Goal: Obtain resource: Download file/media

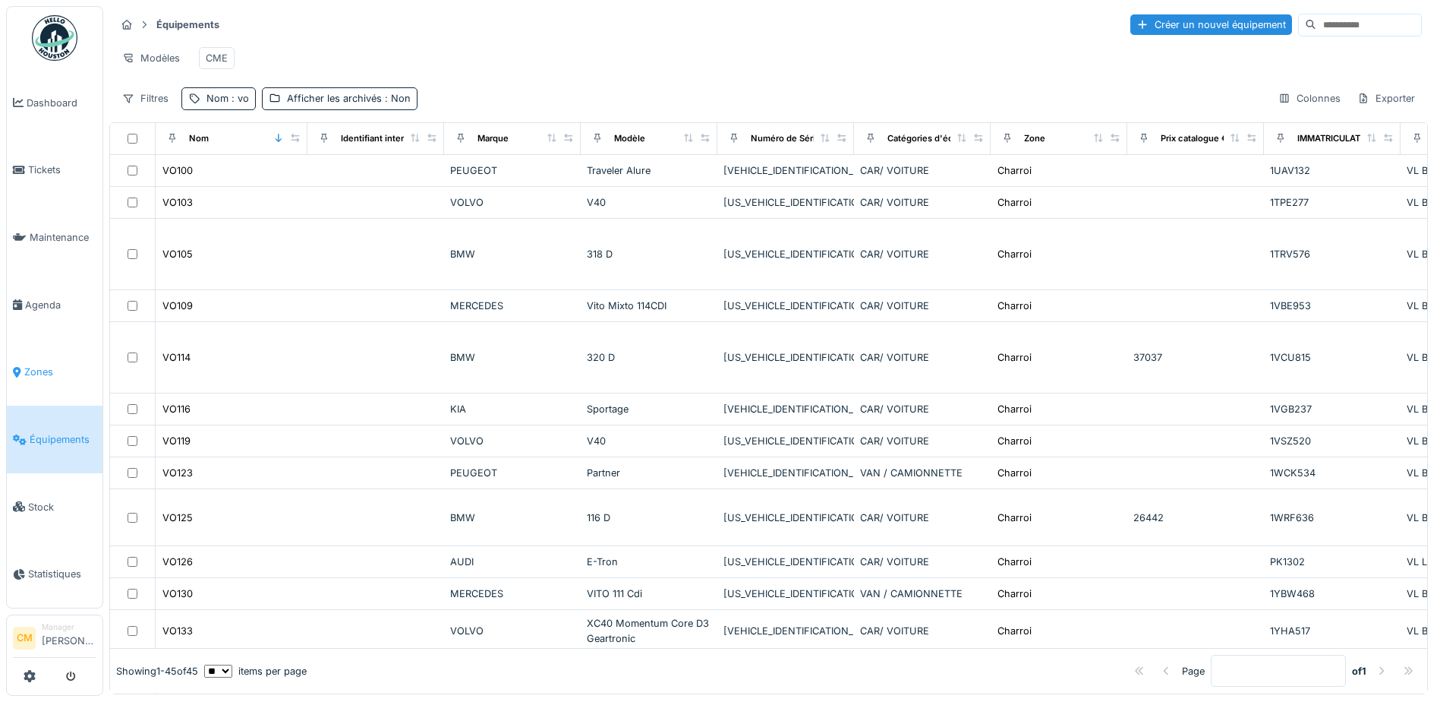
click at [30, 367] on span "Zones" at bounding box center [60, 371] width 72 height 14
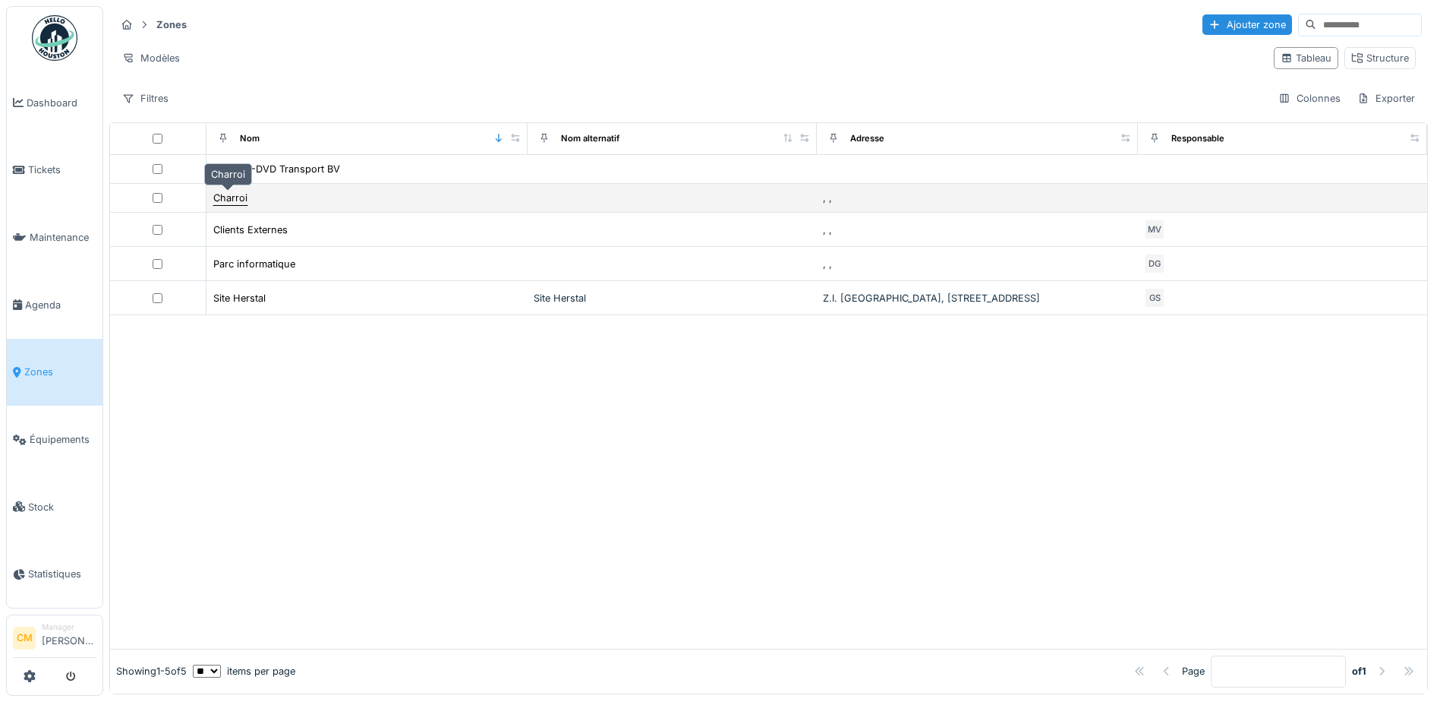
click at [232, 191] on div "Charroi" at bounding box center [230, 198] width 34 height 14
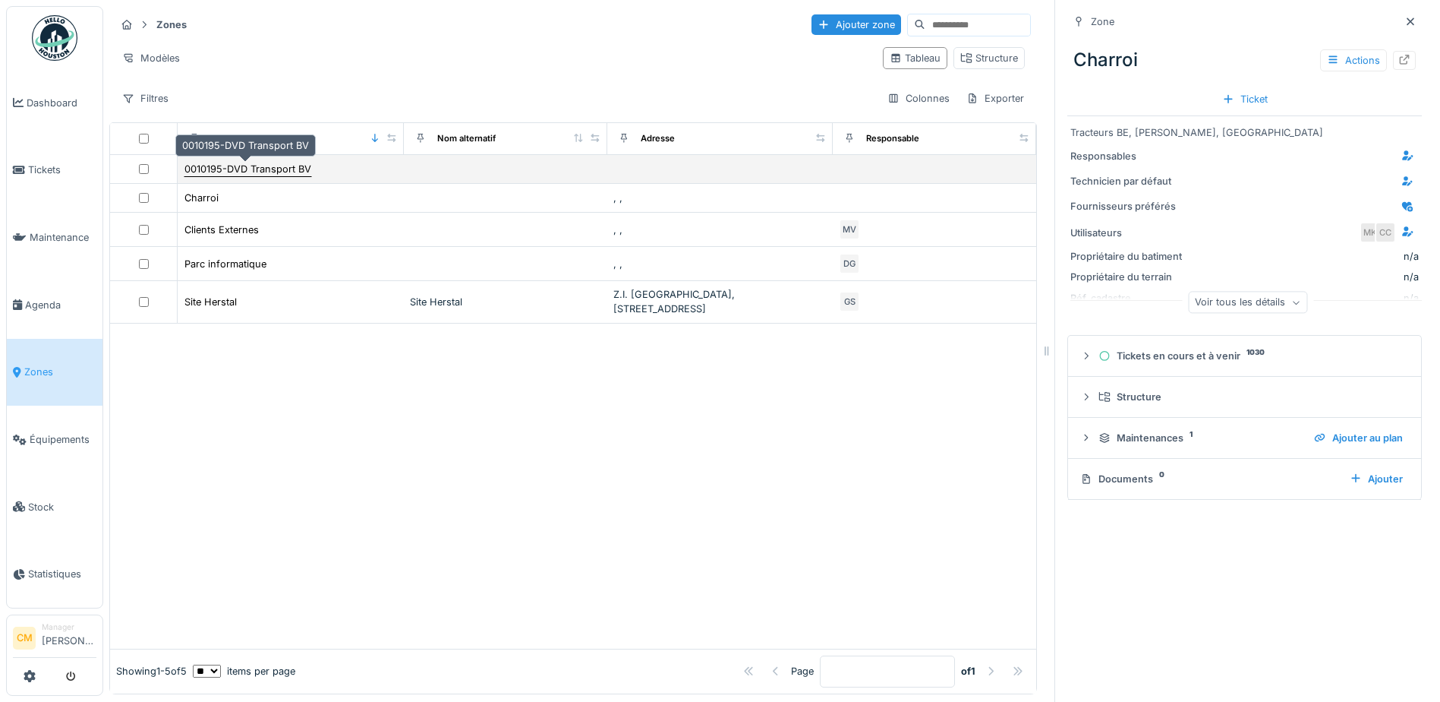
click at [237, 173] on div "0010195-DVD Transport BV" at bounding box center [248, 169] width 127 height 14
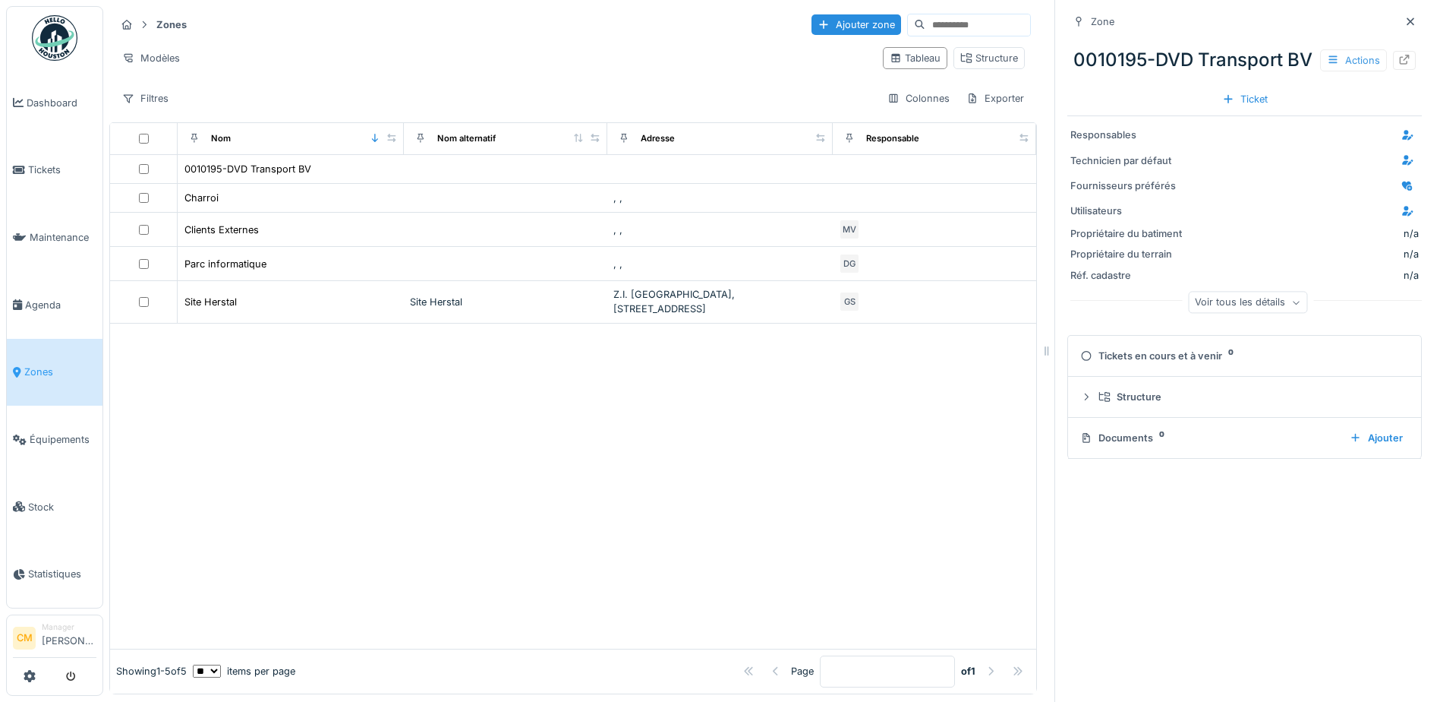
click at [1349, 71] on div "Actions" at bounding box center [1353, 60] width 67 height 22
click at [784, 487] on div at bounding box center [573, 485] width 926 height 325
click at [50, 437] on span "Équipements" at bounding box center [63, 439] width 67 height 14
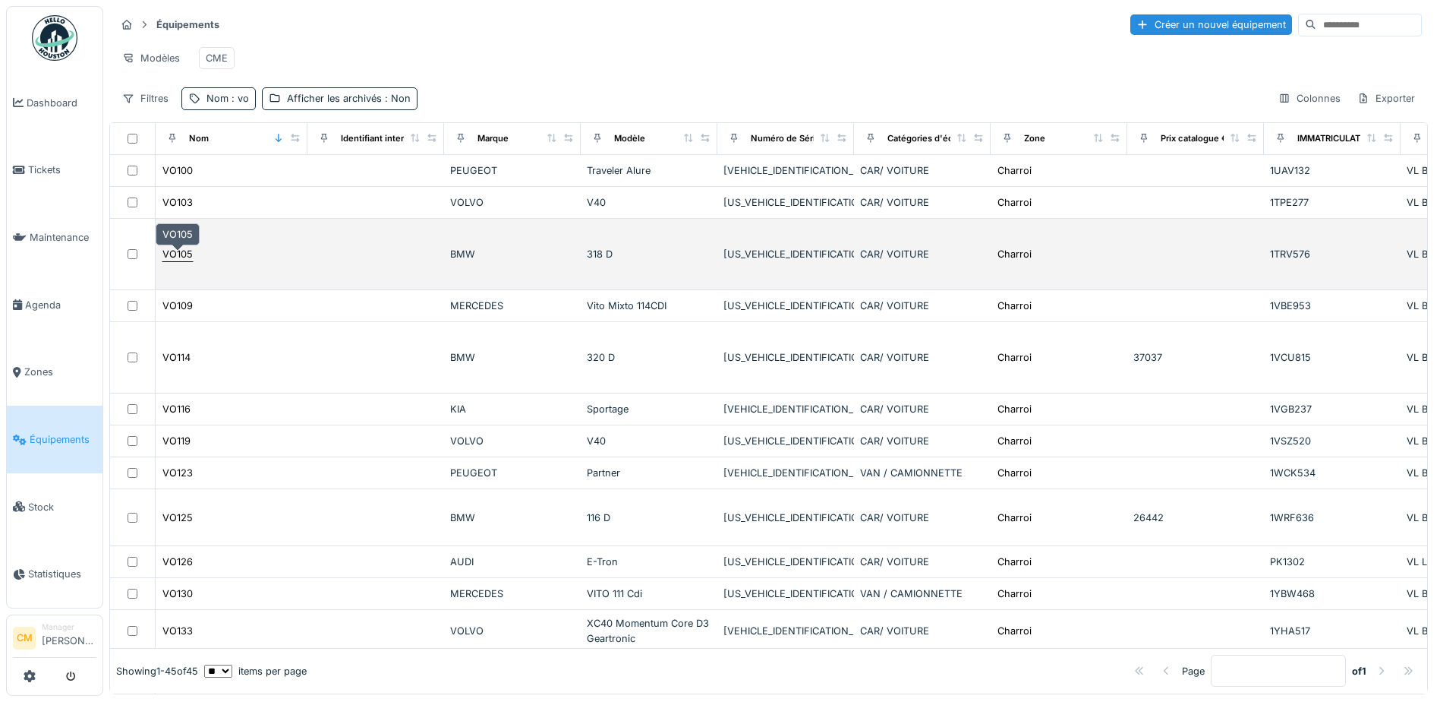
click at [186, 259] on div "VO105" at bounding box center [177, 254] width 30 height 14
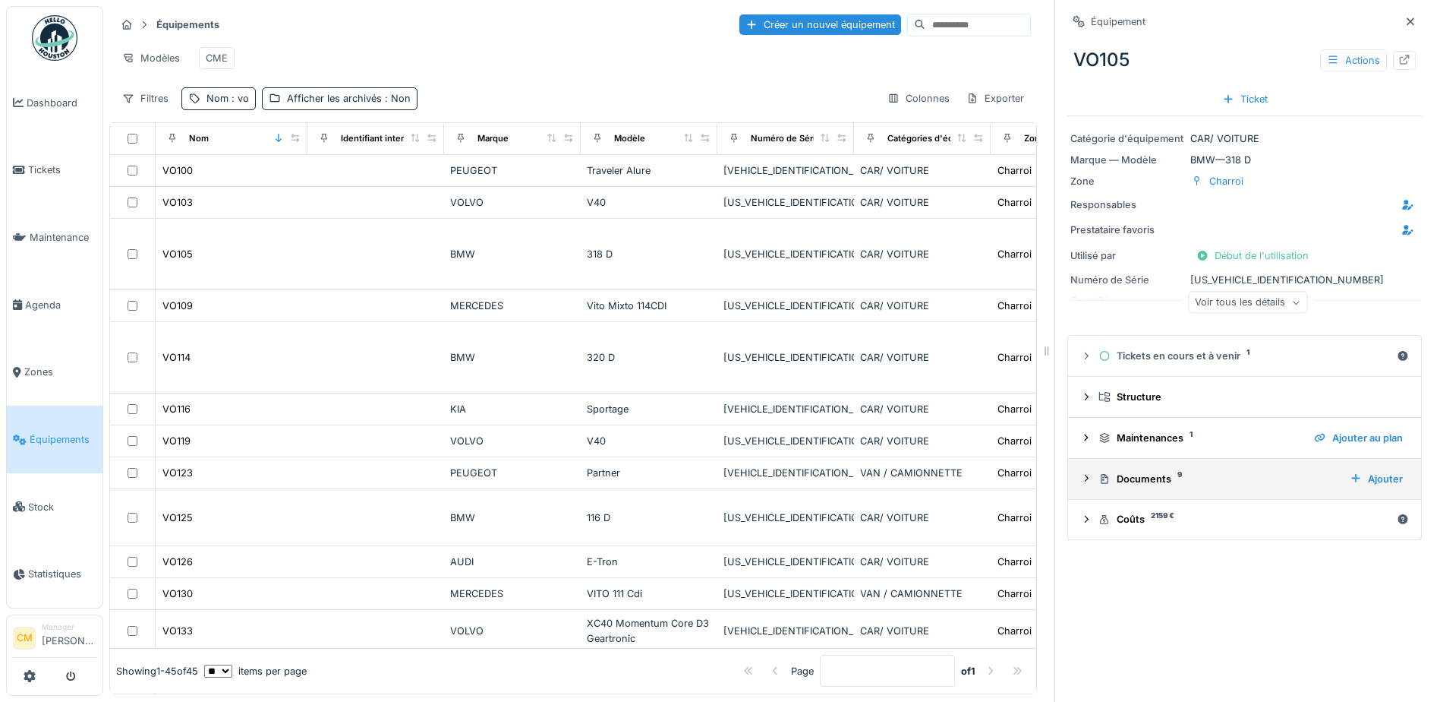
click at [1080, 475] on icon at bounding box center [1086, 478] width 12 height 10
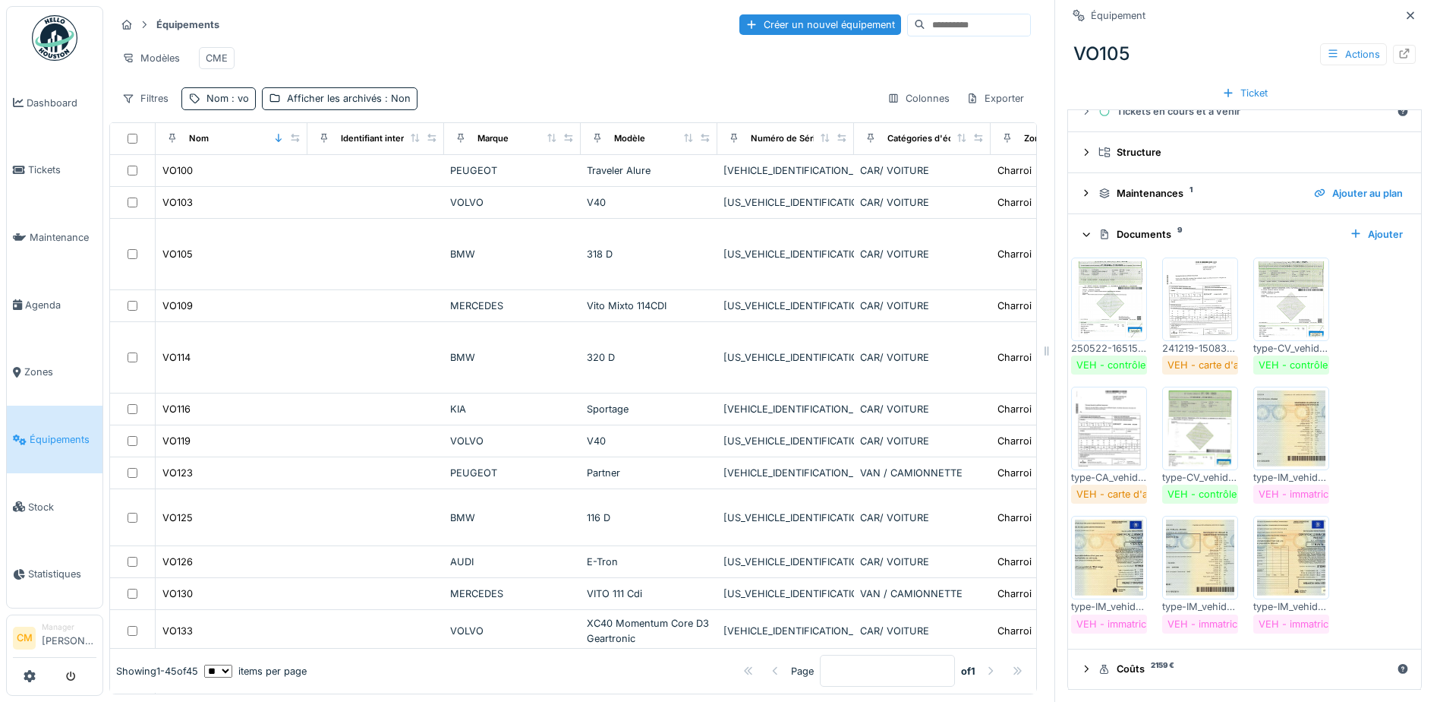
scroll to position [11, 0]
click at [484, 44] on div "Modèles CME" at bounding box center [573, 58] width 916 height 34
click at [229, 104] on span ": vo" at bounding box center [239, 98] width 21 height 11
click at [254, 176] on input "**" at bounding box center [263, 183] width 151 height 32
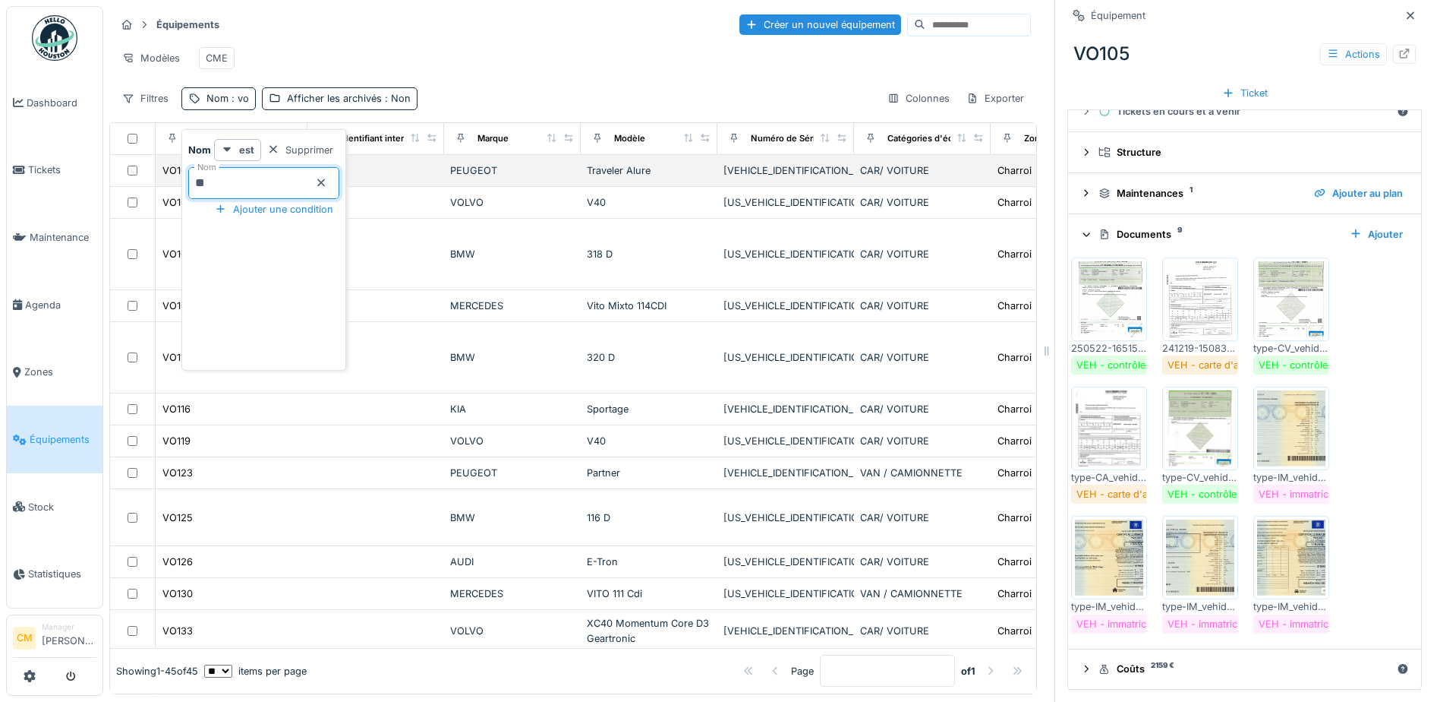
drag, startPoint x: 168, startPoint y: 176, endPoint x: 149, endPoint y: 177, distance: 19.0
click at [159, 177] on body "Dashboard Tickets Maintenance [GEOGRAPHIC_DATA] Zones Équipements Stock Statist…" at bounding box center [720, 351] width 1440 height 702
type input "**"
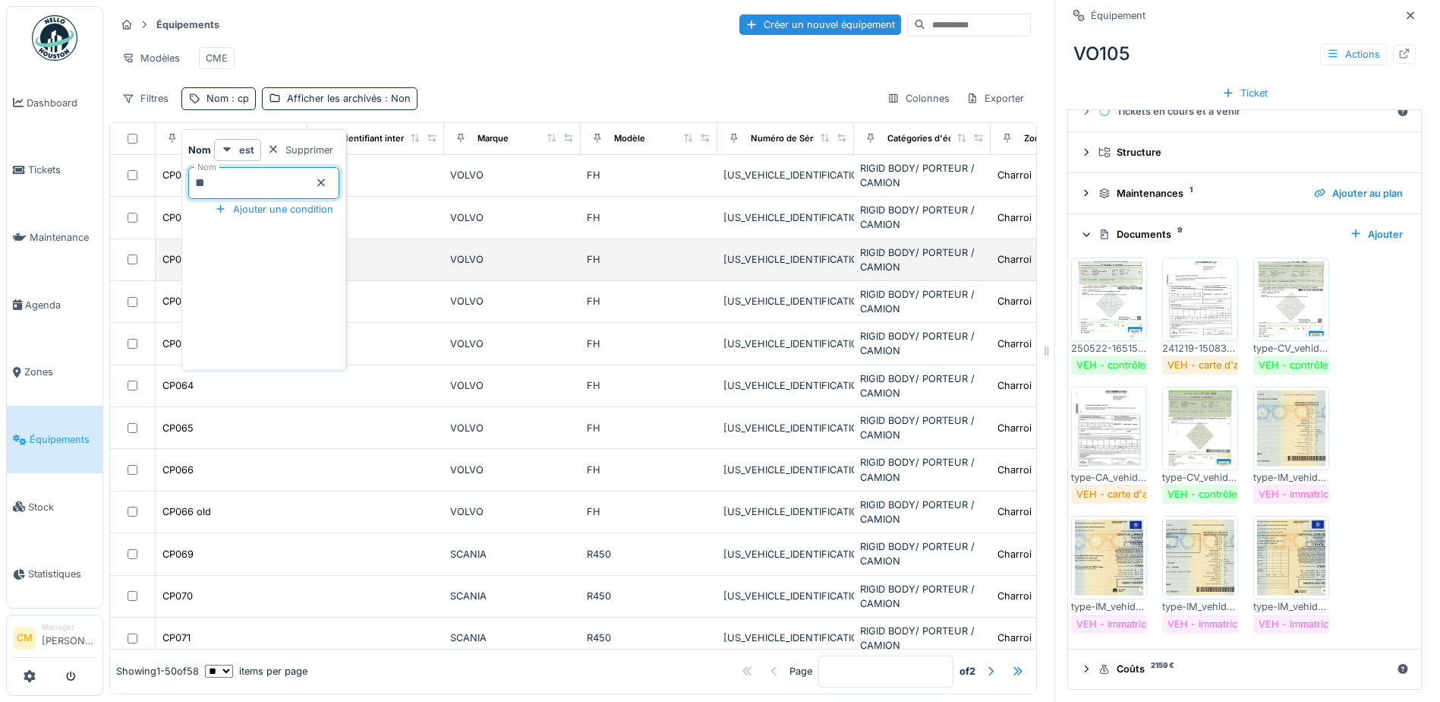
click at [500, 259] on td "VOLVO" at bounding box center [512, 260] width 137 height 42
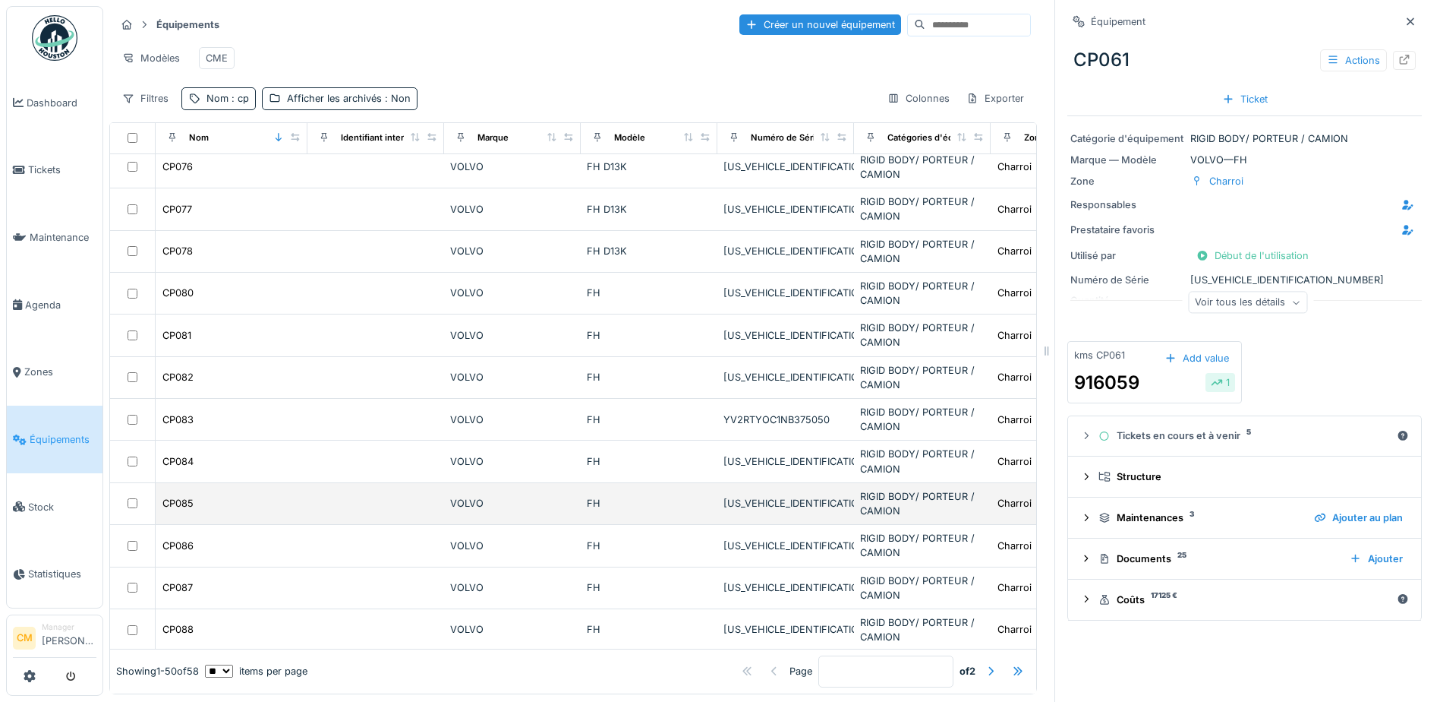
scroll to position [683, 0]
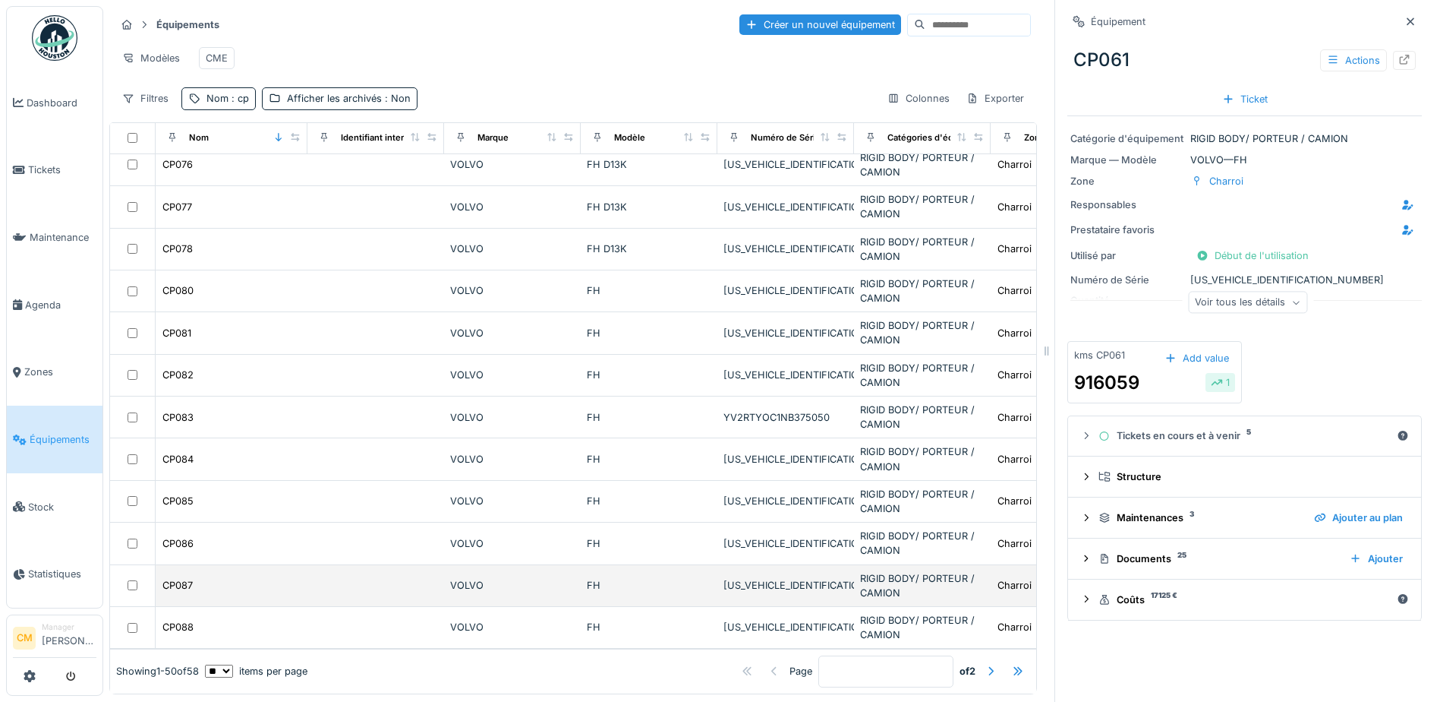
drag, startPoint x: 254, startPoint y: 591, endPoint x: 270, endPoint y: 593, distance: 16.0
click at [254, 593] on div "CP087" at bounding box center [232, 585] width 140 height 16
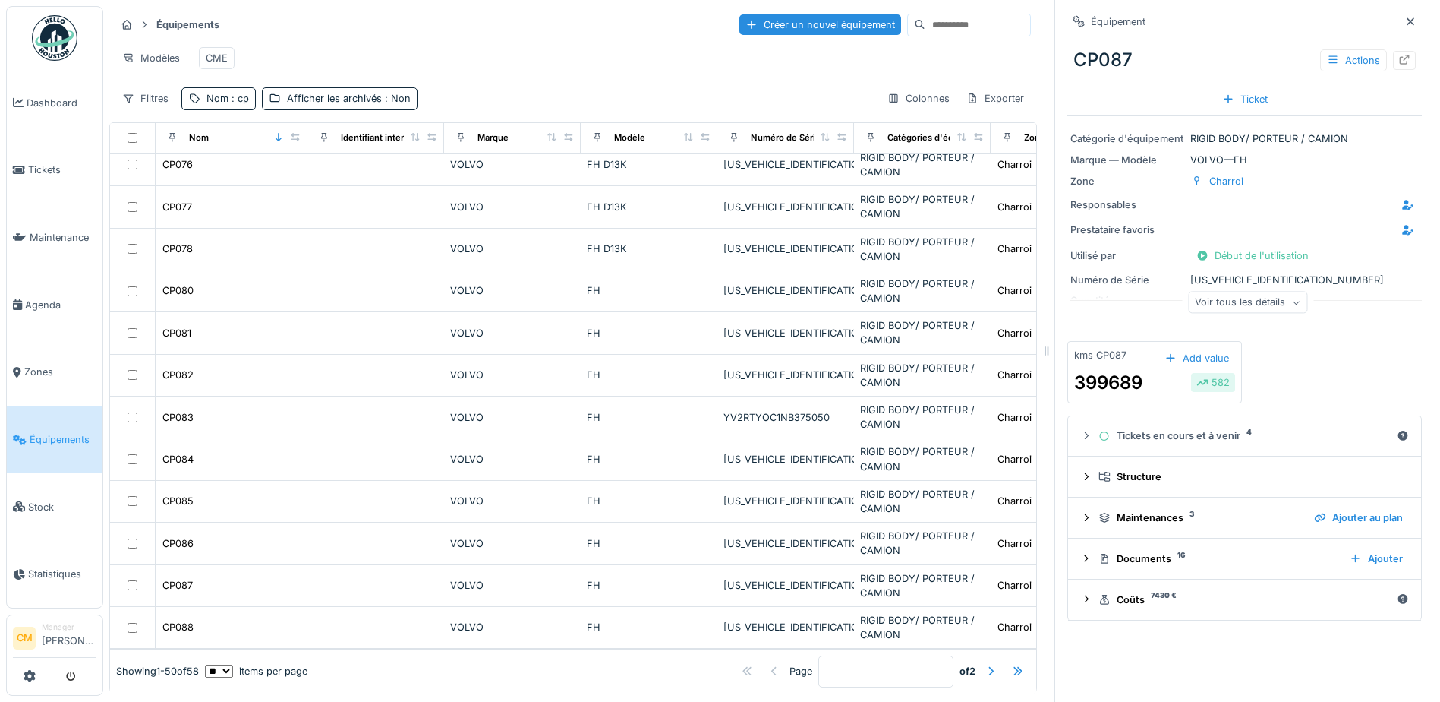
click at [1212, 312] on div "Voir tous les détails" at bounding box center [1247, 303] width 119 height 22
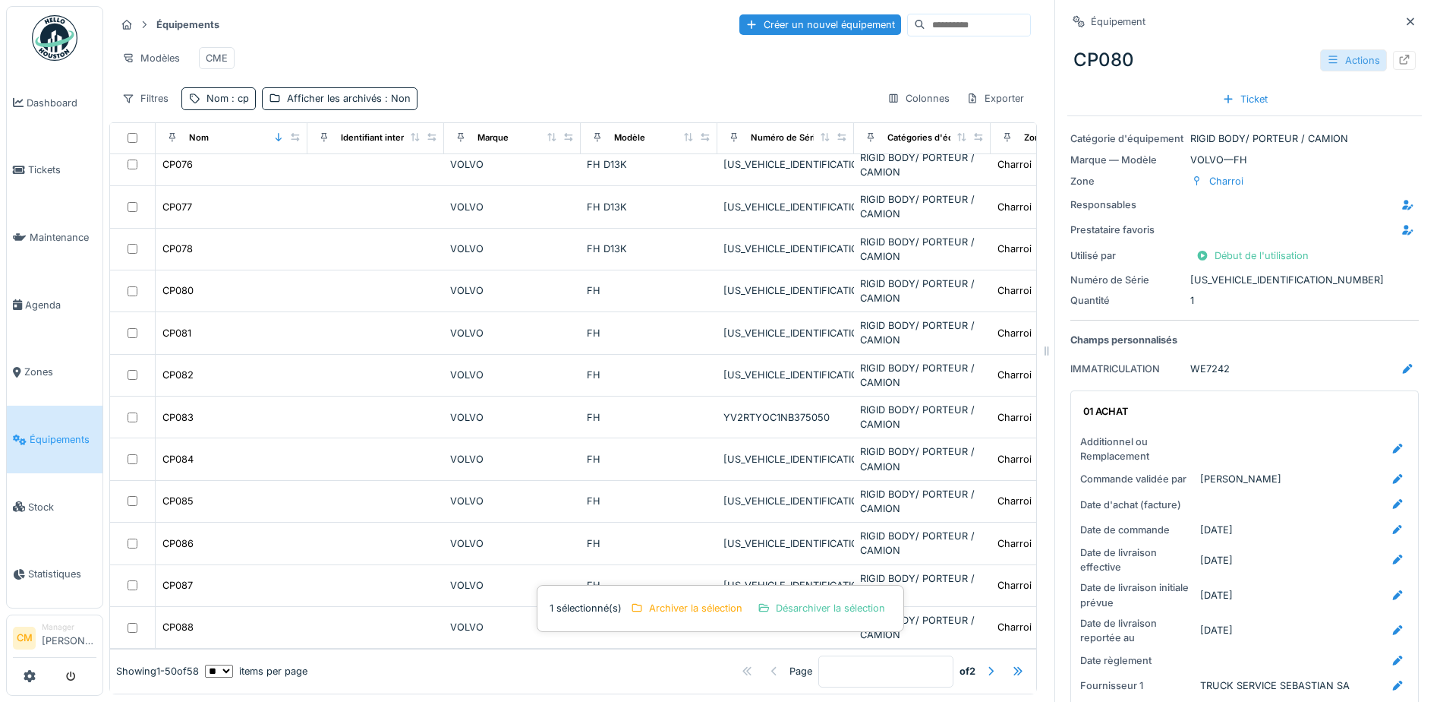
click at [1342, 60] on div "Actions" at bounding box center [1353, 60] width 67 height 22
click at [1288, 27] on div "Équipement" at bounding box center [1245, 21] width 355 height 19
click at [1393, 58] on div at bounding box center [1404, 60] width 23 height 19
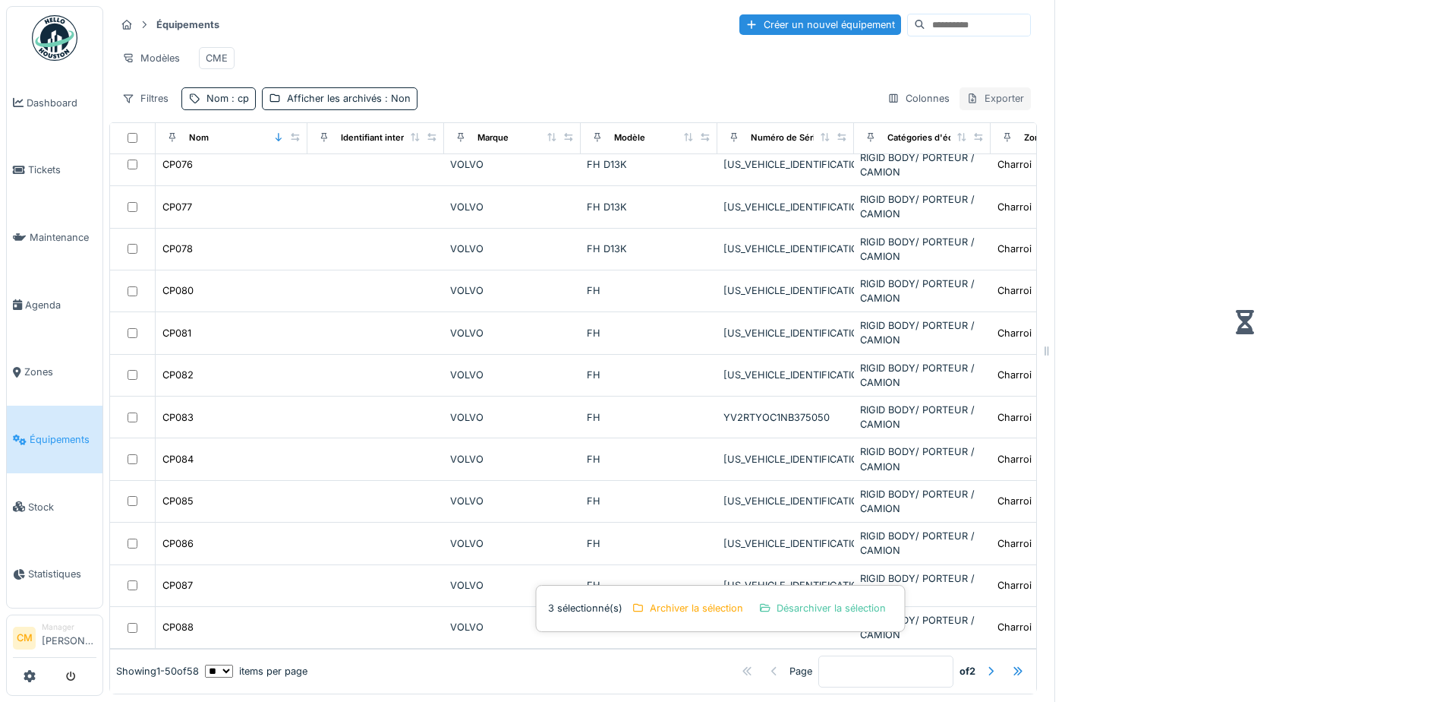
click at [983, 109] on div "Exporter" at bounding box center [995, 98] width 71 height 22
click at [1001, 165] on div "Export Excel" at bounding box center [1006, 166] width 130 height 23
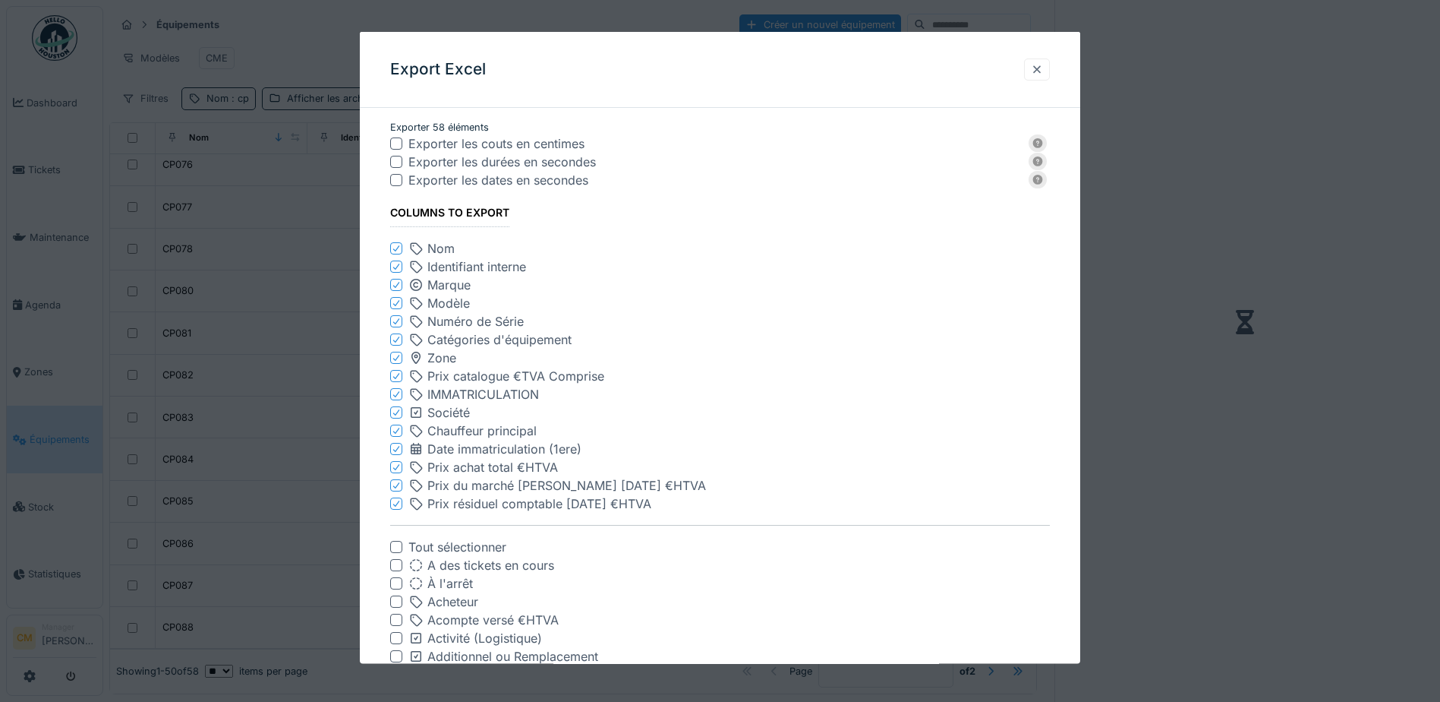
click at [1041, 71] on div at bounding box center [1037, 69] width 12 height 14
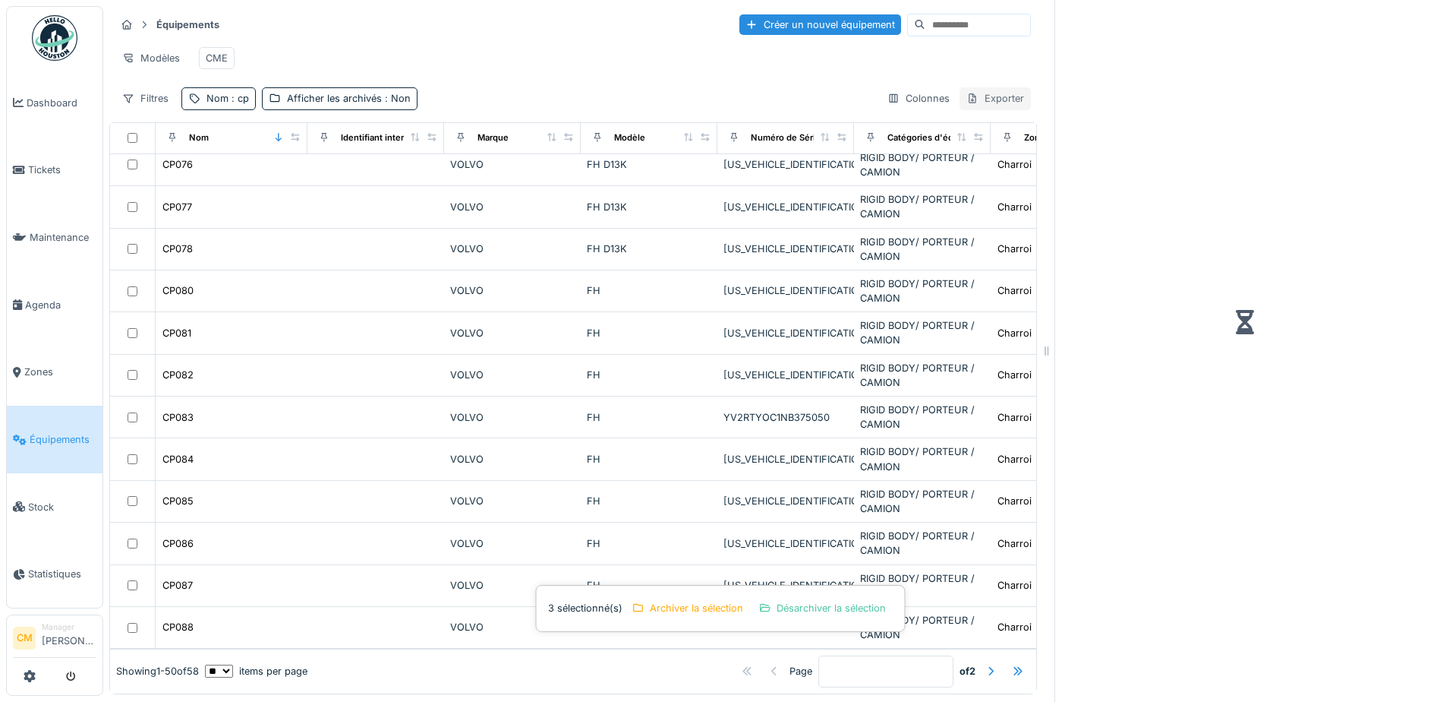
click at [995, 109] on div "Exporter" at bounding box center [995, 98] width 71 height 22
click at [1007, 147] on div "Export des codes QR" at bounding box center [1006, 144] width 130 height 23
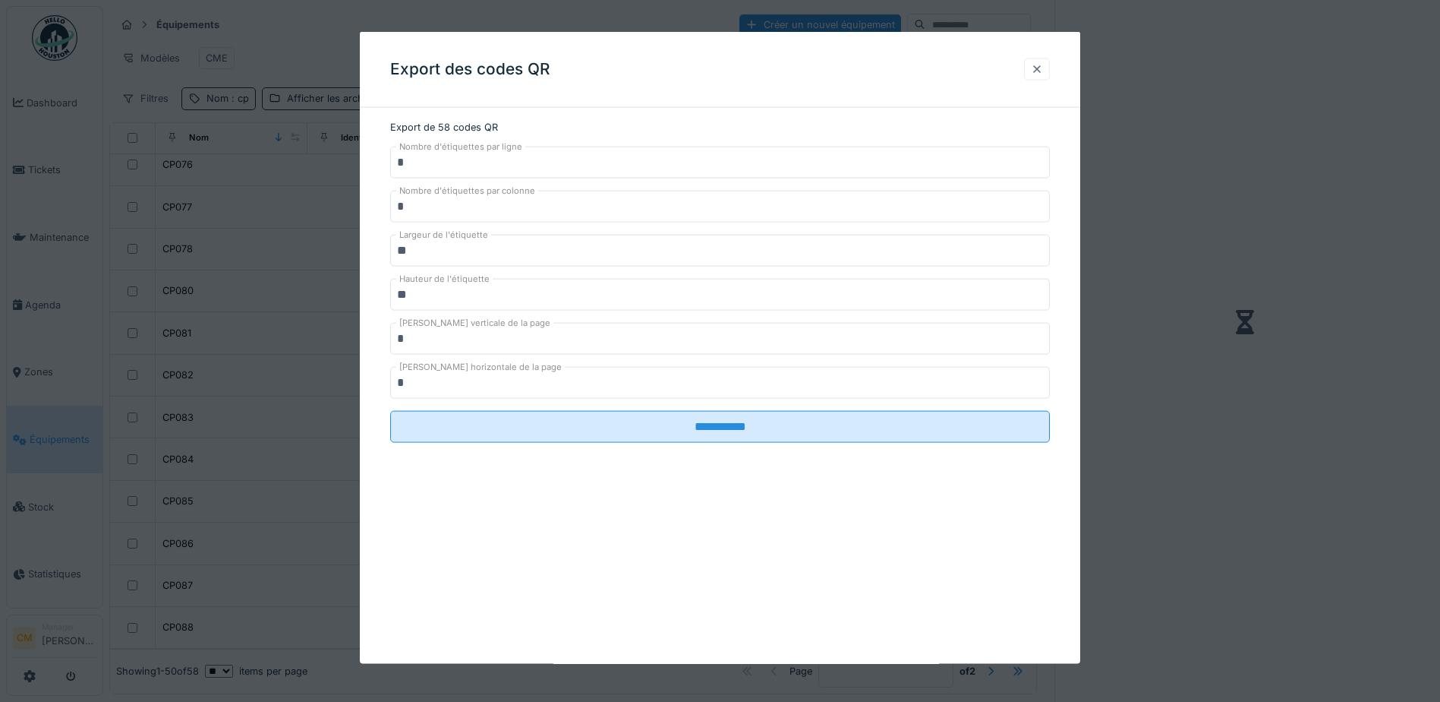
click at [1043, 71] on div at bounding box center [1037, 69] width 12 height 14
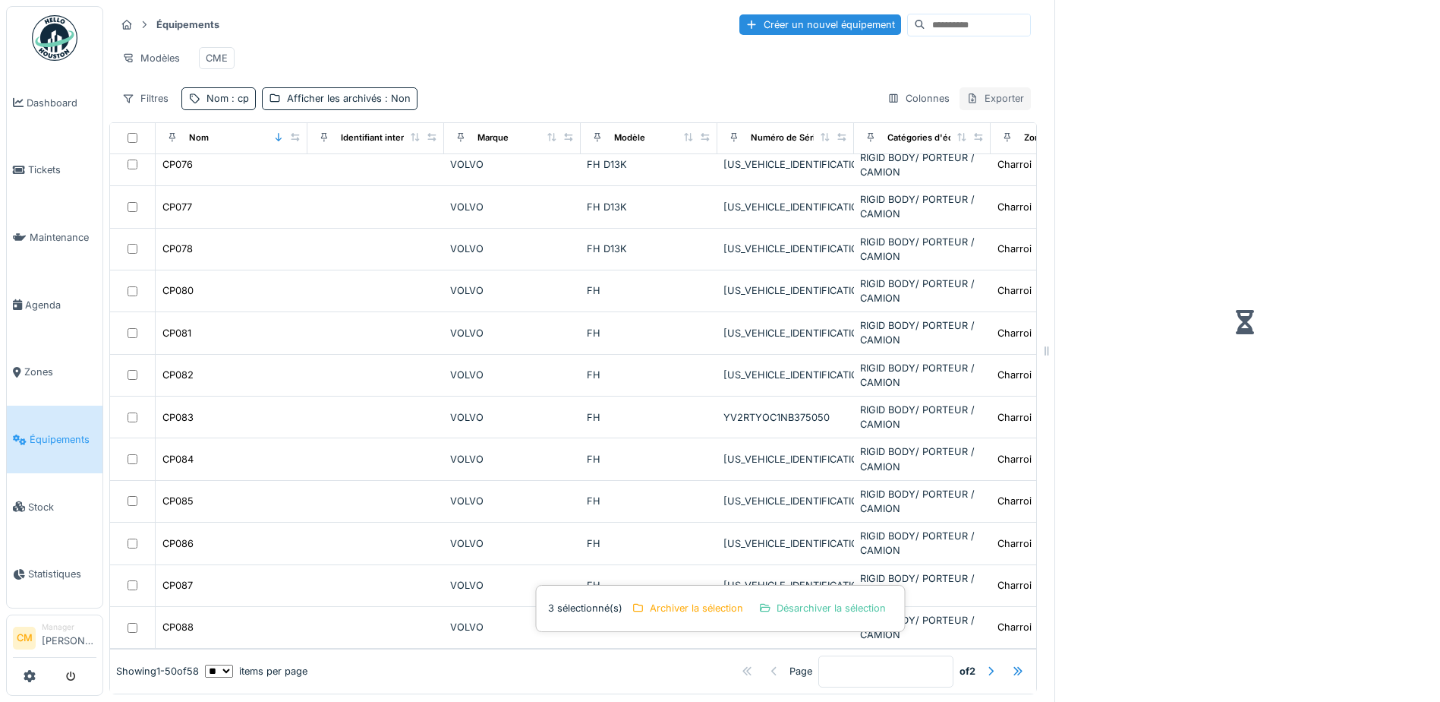
click at [992, 109] on div "Exporter" at bounding box center [995, 98] width 71 height 22
click at [1023, 140] on div "Export des codes QR" at bounding box center [1006, 144] width 130 height 23
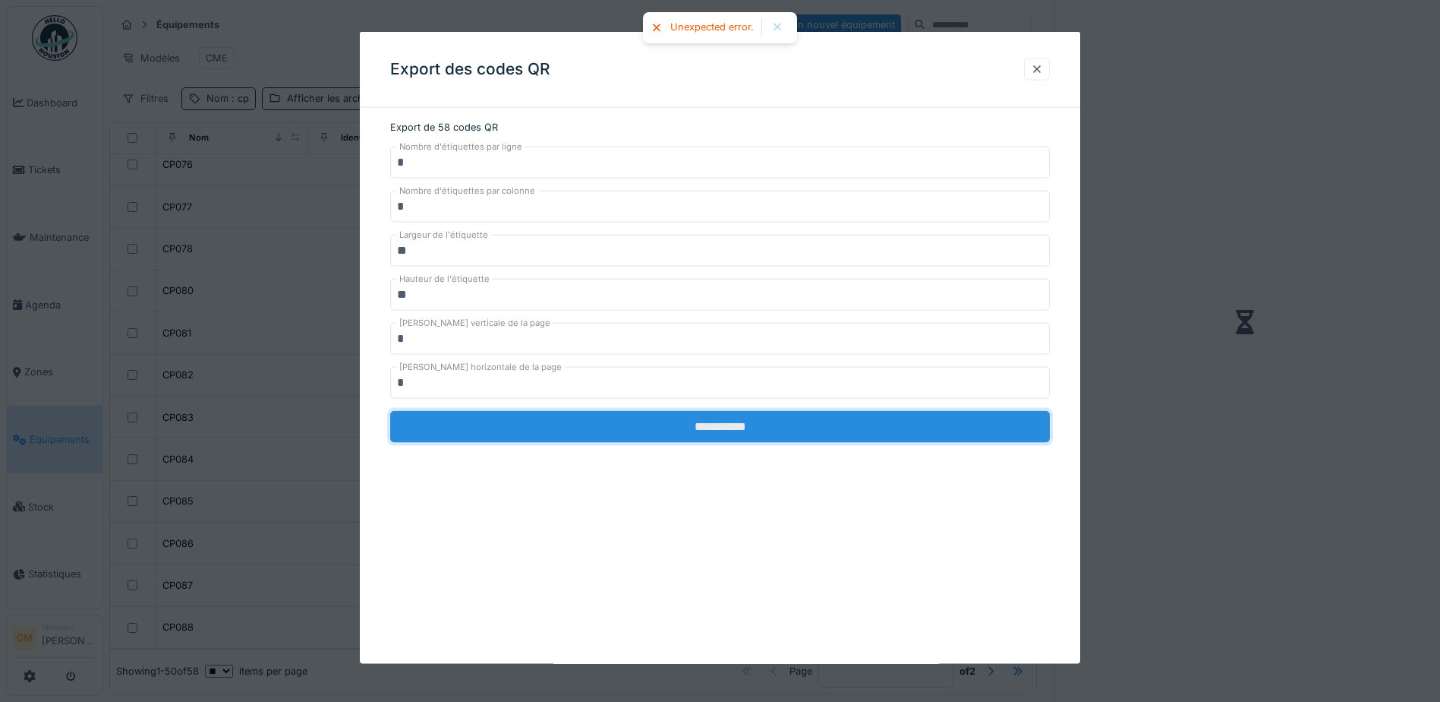
click at [695, 427] on input "**********" at bounding box center [720, 427] width 660 height 32
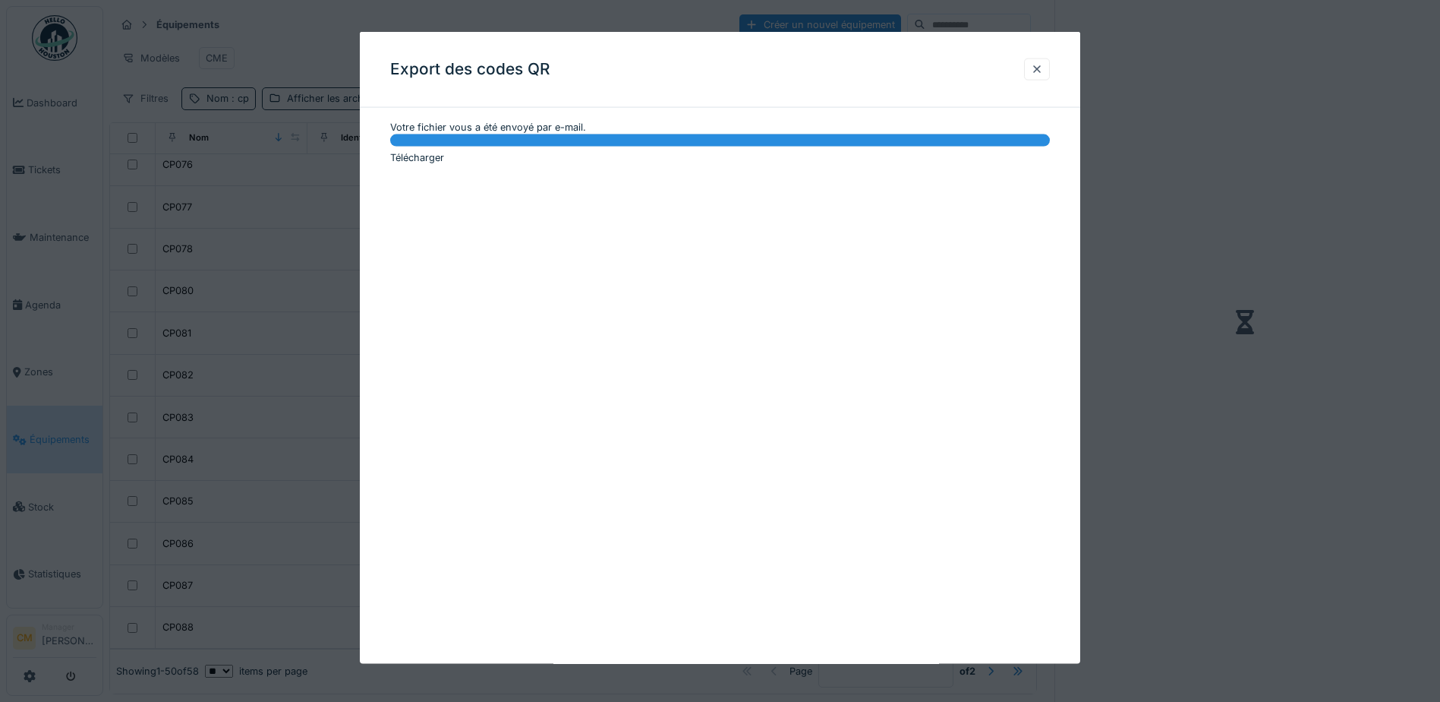
click at [411, 159] on link "Télécharger" at bounding box center [417, 157] width 54 height 11
click at [1050, 70] on div at bounding box center [1037, 69] width 26 height 22
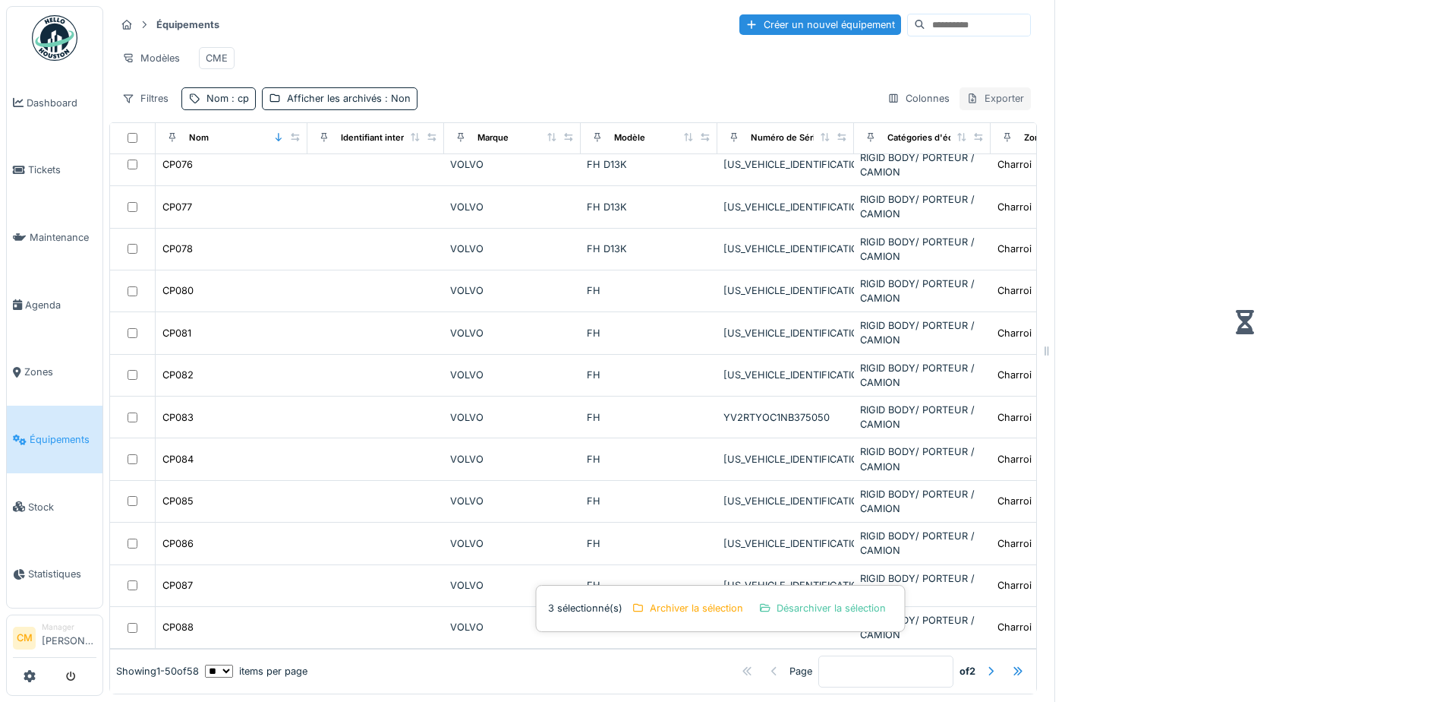
click at [986, 109] on div "Exporter" at bounding box center [995, 98] width 71 height 22
click at [1011, 169] on div "Export Excel" at bounding box center [1006, 166] width 130 height 23
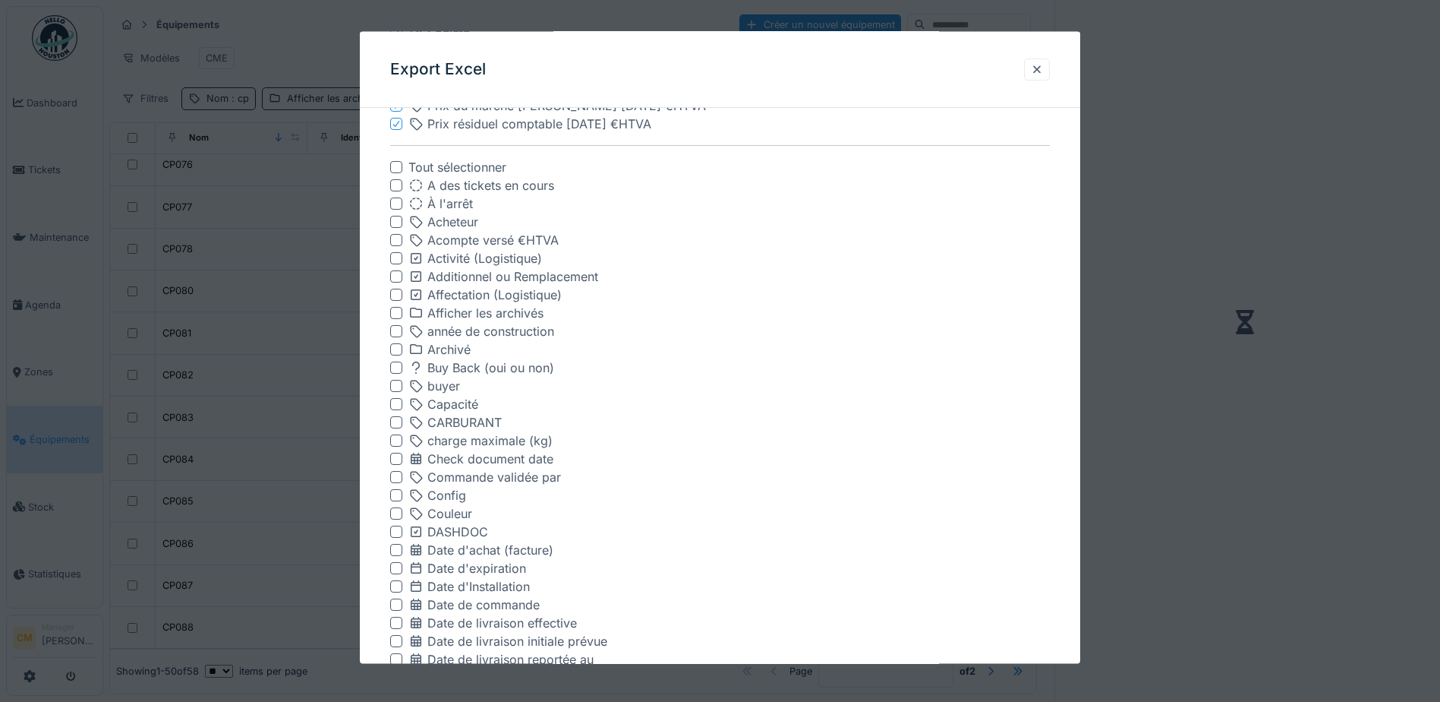
scroll to position [456, 0]
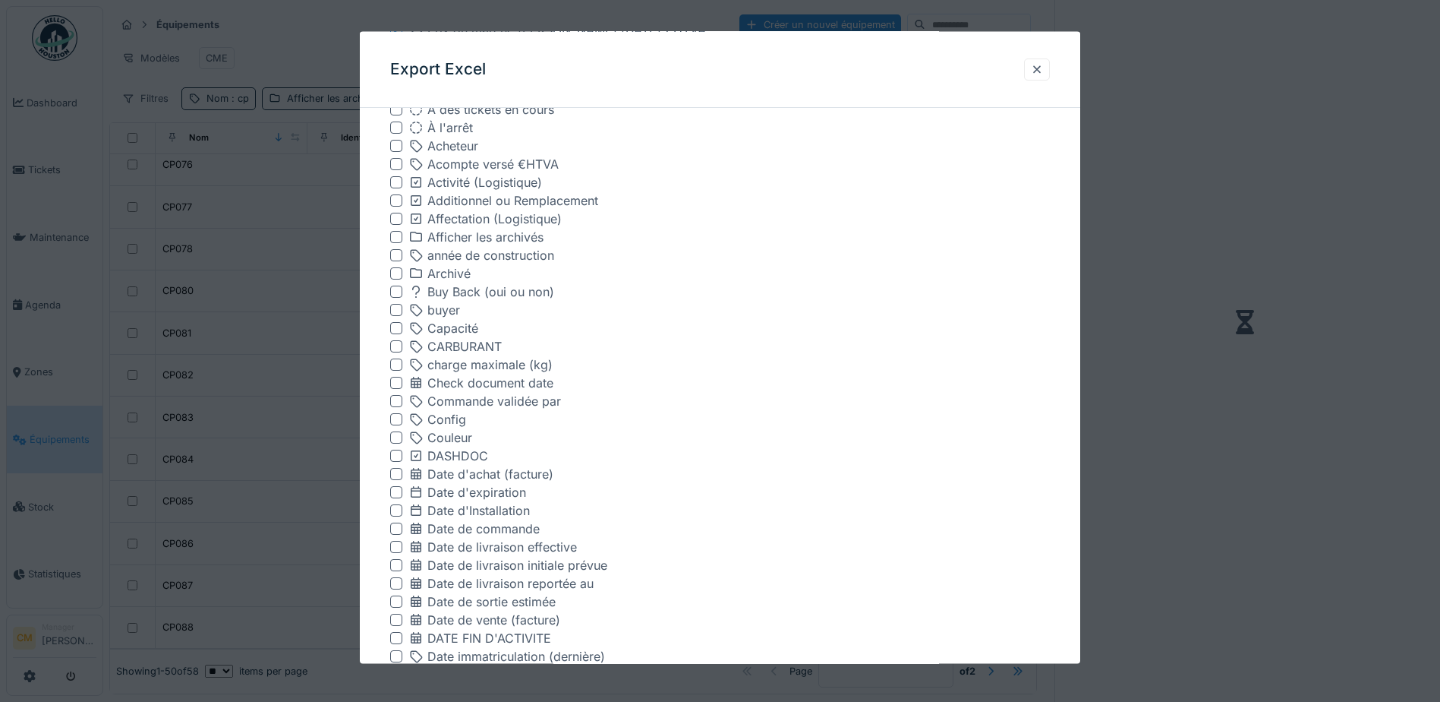
click at [399, 508] on div at bounding box center [396, 510] width 12 height 12
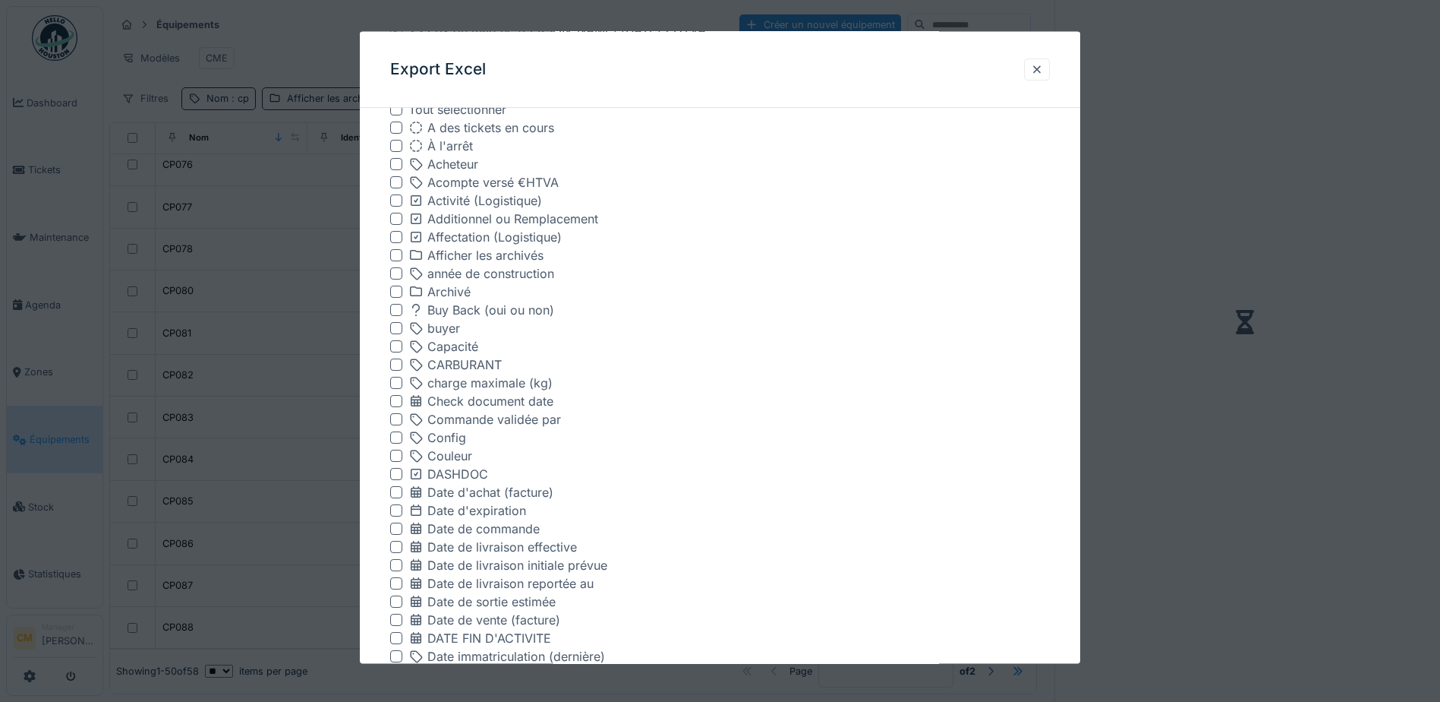
click at [396, 507] on div at bounding box center [396, 510] width 12 height 12
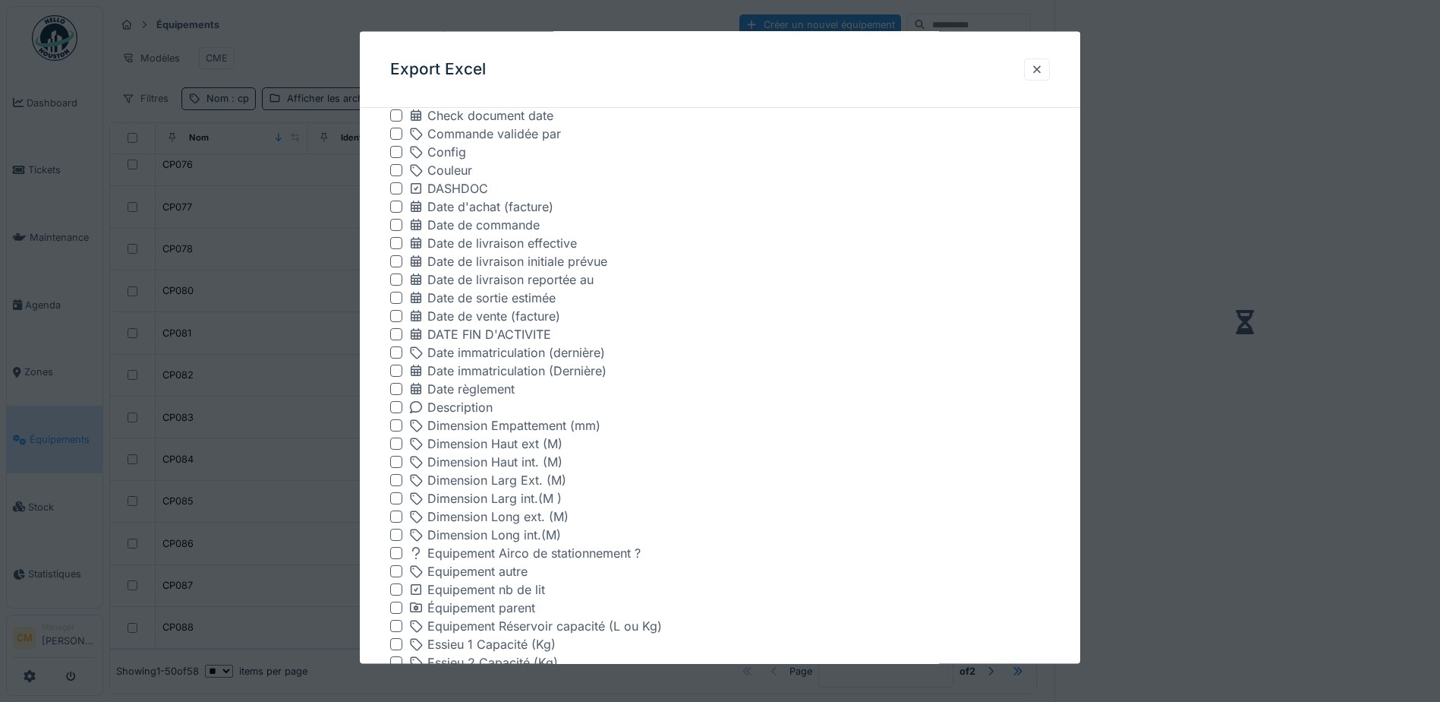
scroll to position [683, 0]
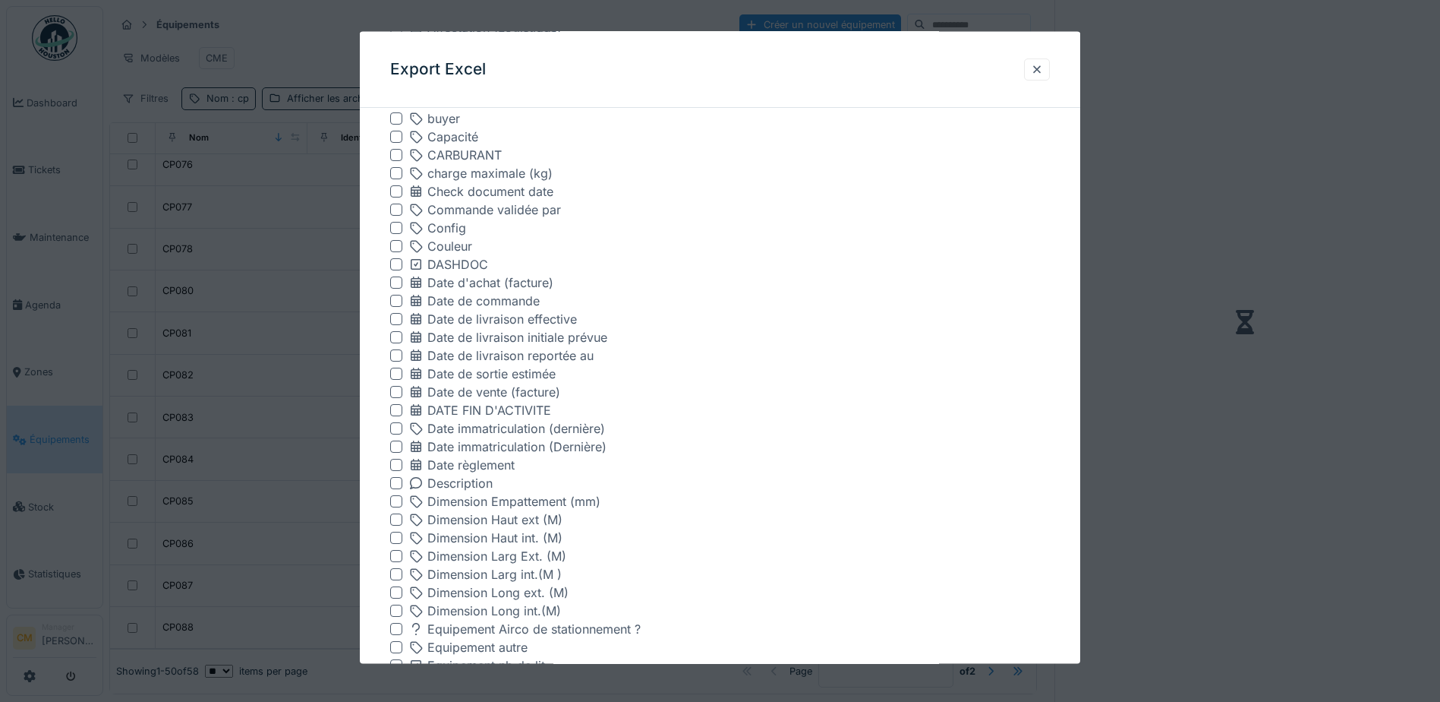
click at [398, 427] on div at bounding box center [396, 428] width 12 height 12
click at [397, 449] on div at bounding box center [396, 446] width 12 height 12
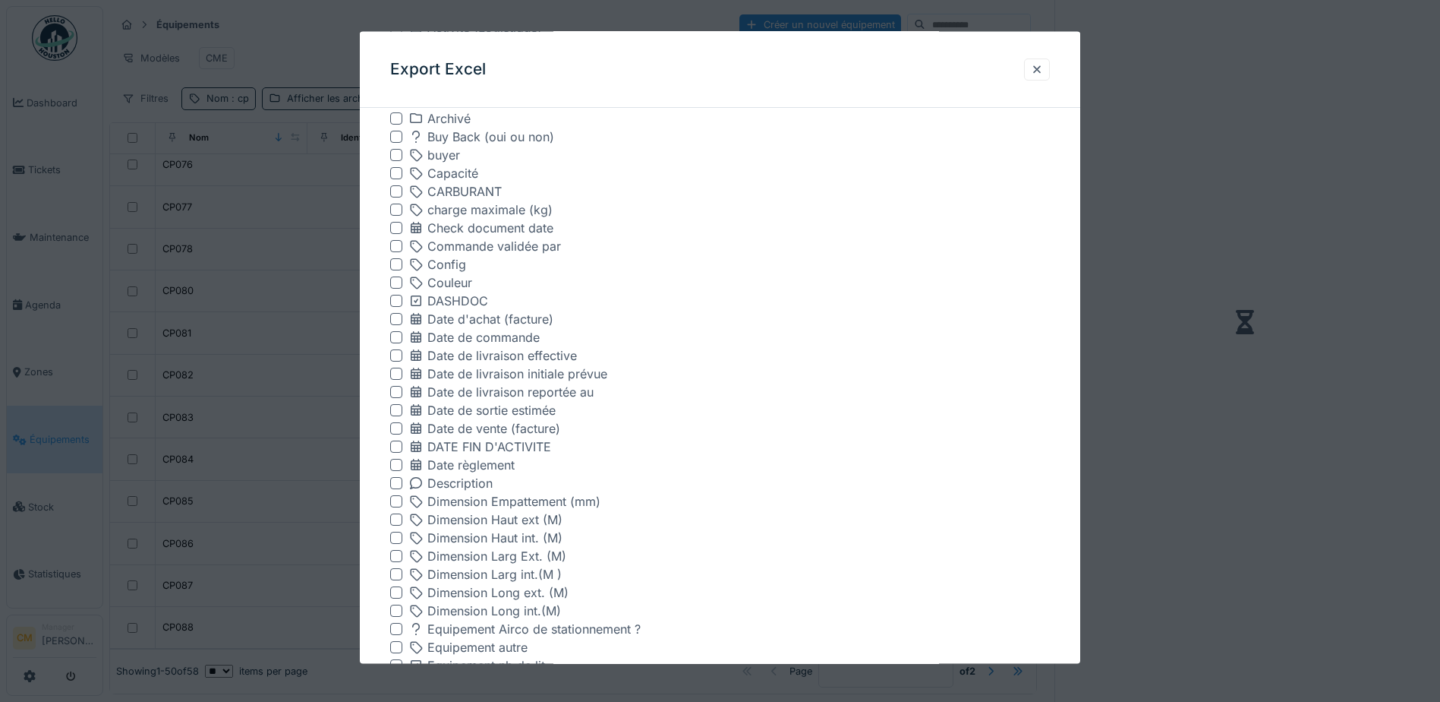
click at [396, 412] on div at bounding box center [396, 410] width 12 height 12
click at [396, 357] on div at bounding box center [396, 355] width 12 height 12
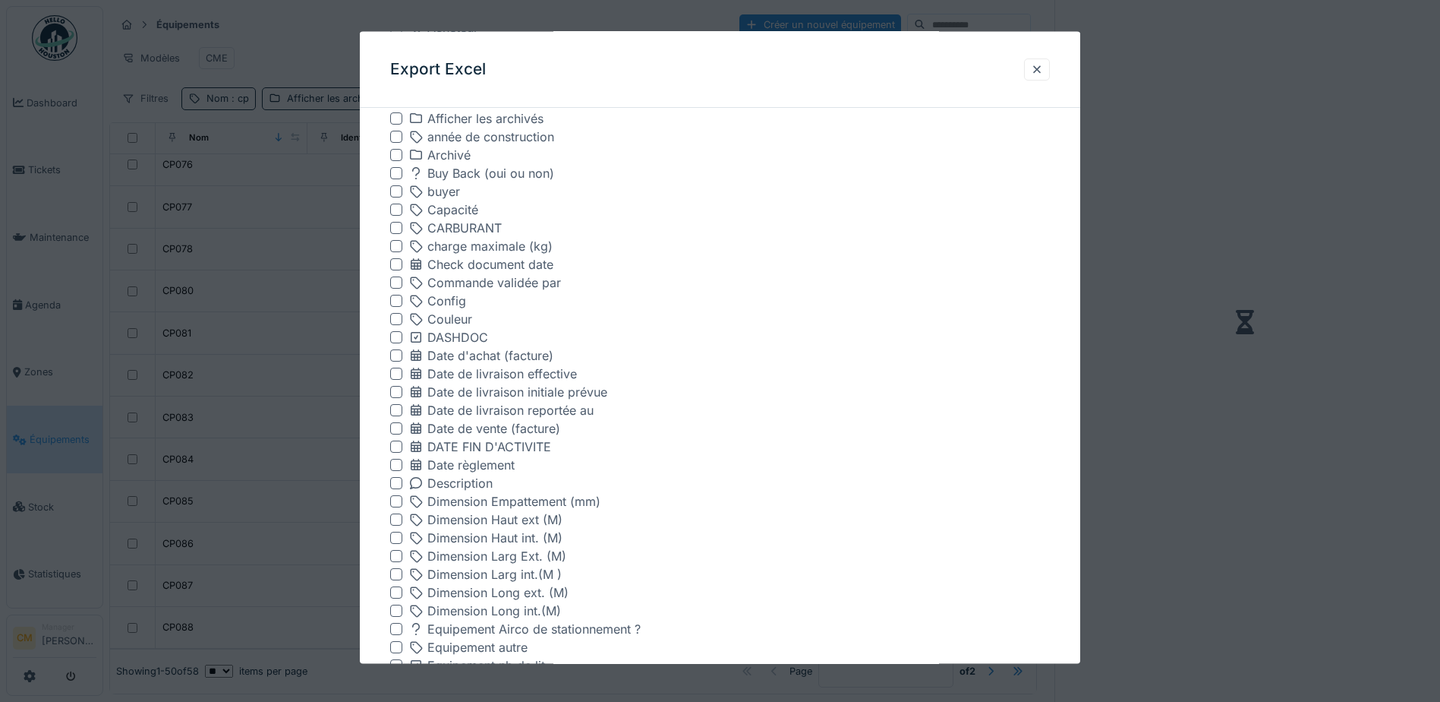
click at [398, 354] on div at bounding box center [396, 355] width 12 height 12
click at [394, 426] on div at bounding box center [396, 428] width 12 height 12
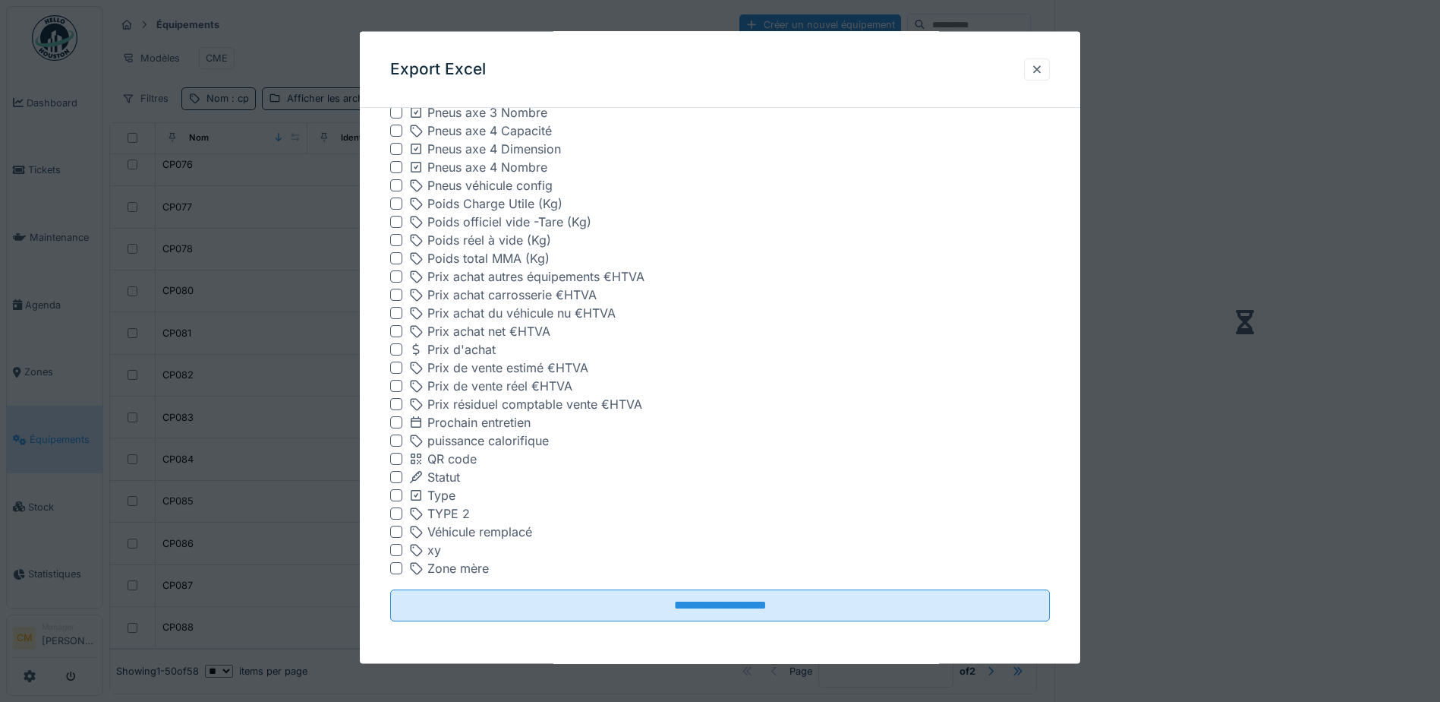
scroll to position [11, 0]
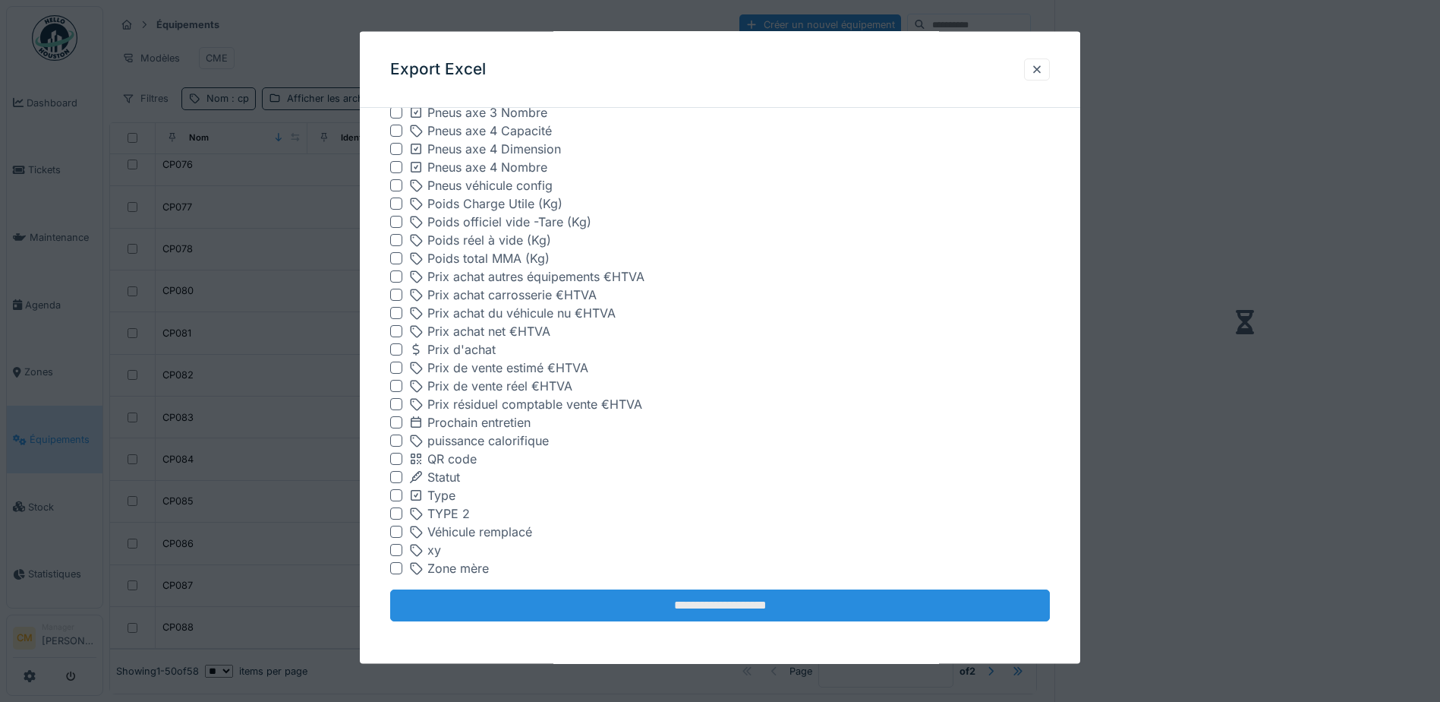
click at [749, 607] on input "**********" at bounding box center [720, 605] width 660 height 32
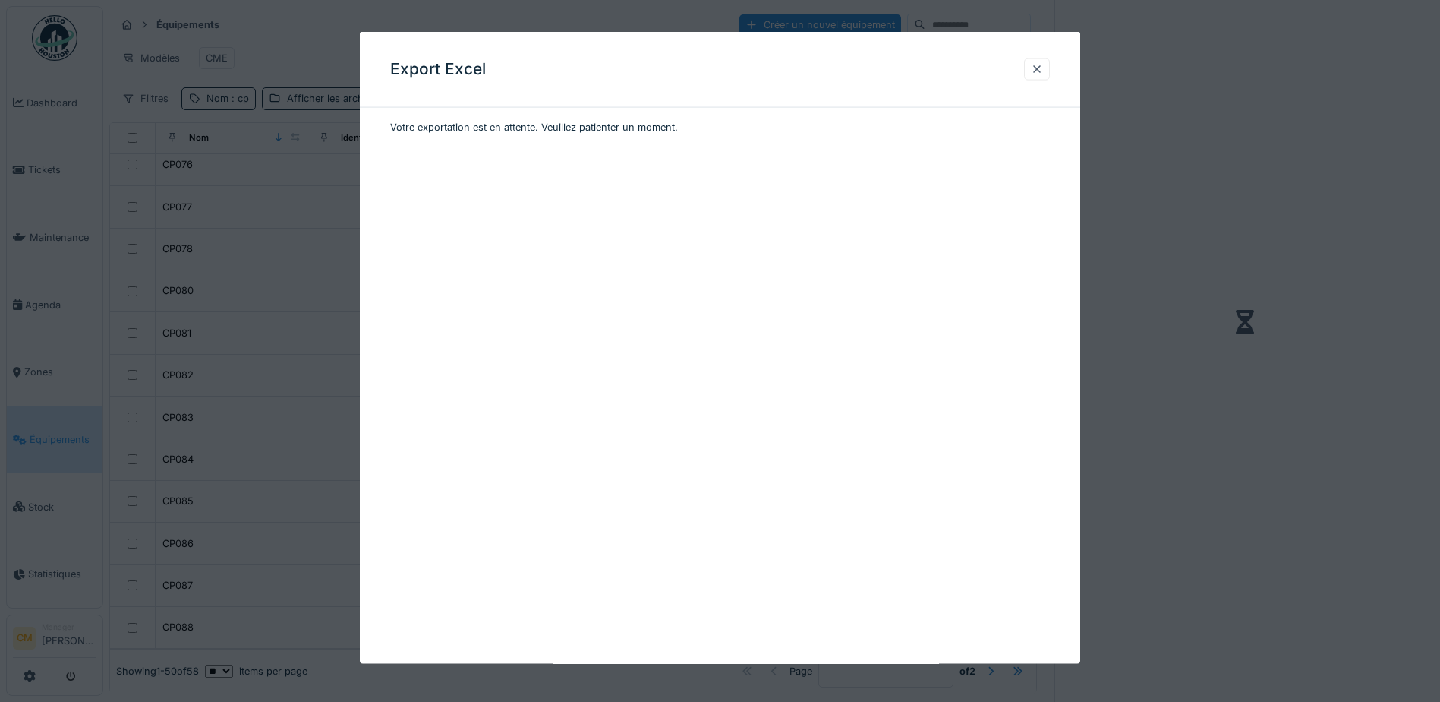
scroll to position [0, 0]
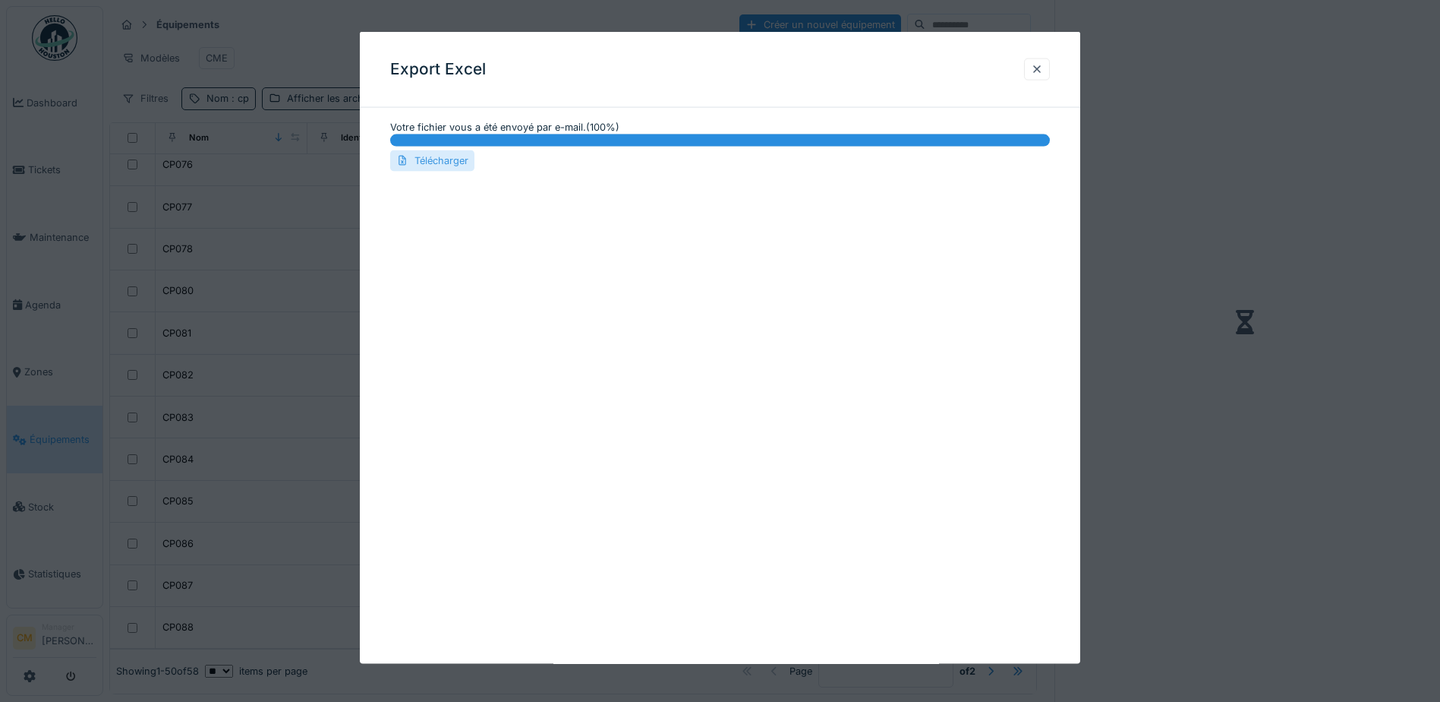
click at [454, 160] on div "Télécharger" at bounding box center [432, 160] width 84 height 21
click at [958, 614] on div "Export Excel Votre fichier vous a été envoyé par e-mail. ( 100 %) 100 % Télécha…" at bounding box center [720, 348] width 721 height 632
click at [1043, 62] on div at bounding box center [1037, 69] width 12 height 14
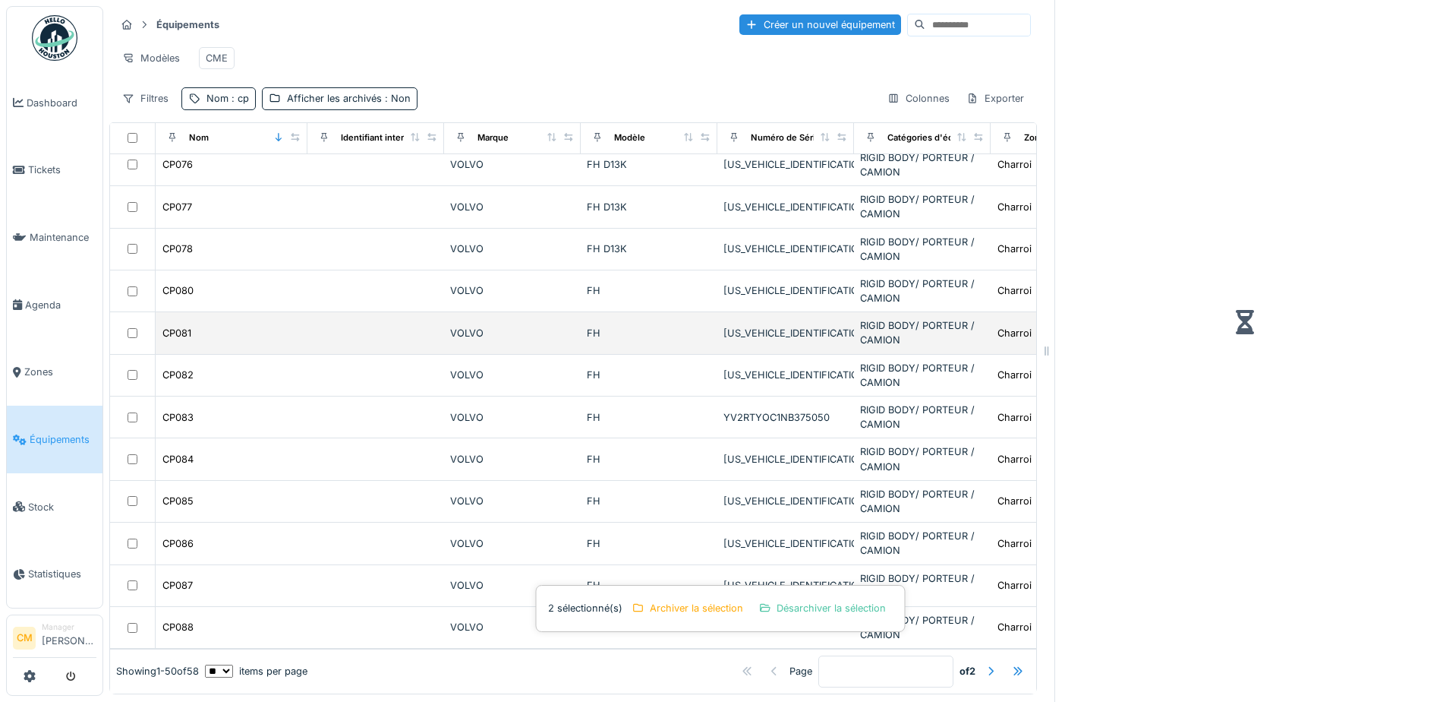
click at [128, 325] on td at bounding box center [133, 333] width 46 height 42
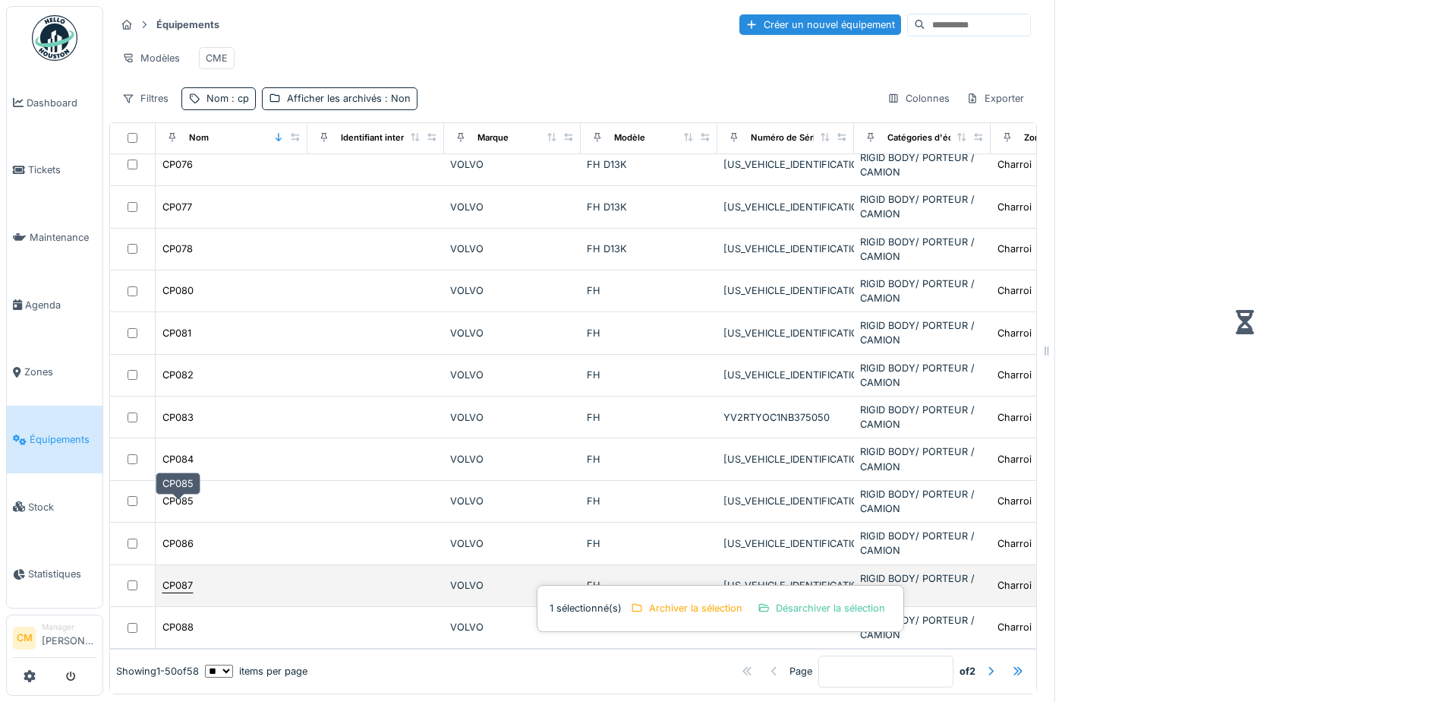
scroll to position [759, 0]
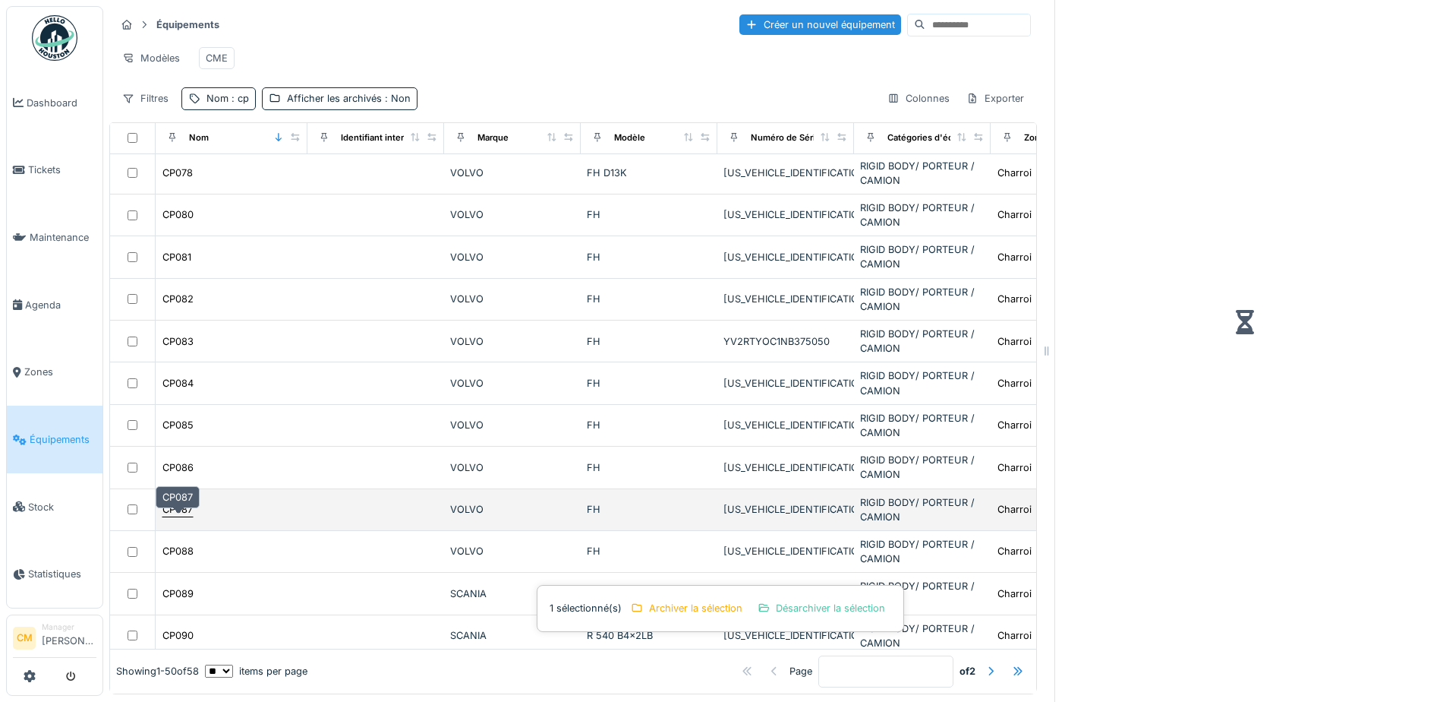
click at [187, 513] on div "CP087" at bounding box center [177, 509] width 30 height 14
